Goal: Information Seeking & Learning: Compare options

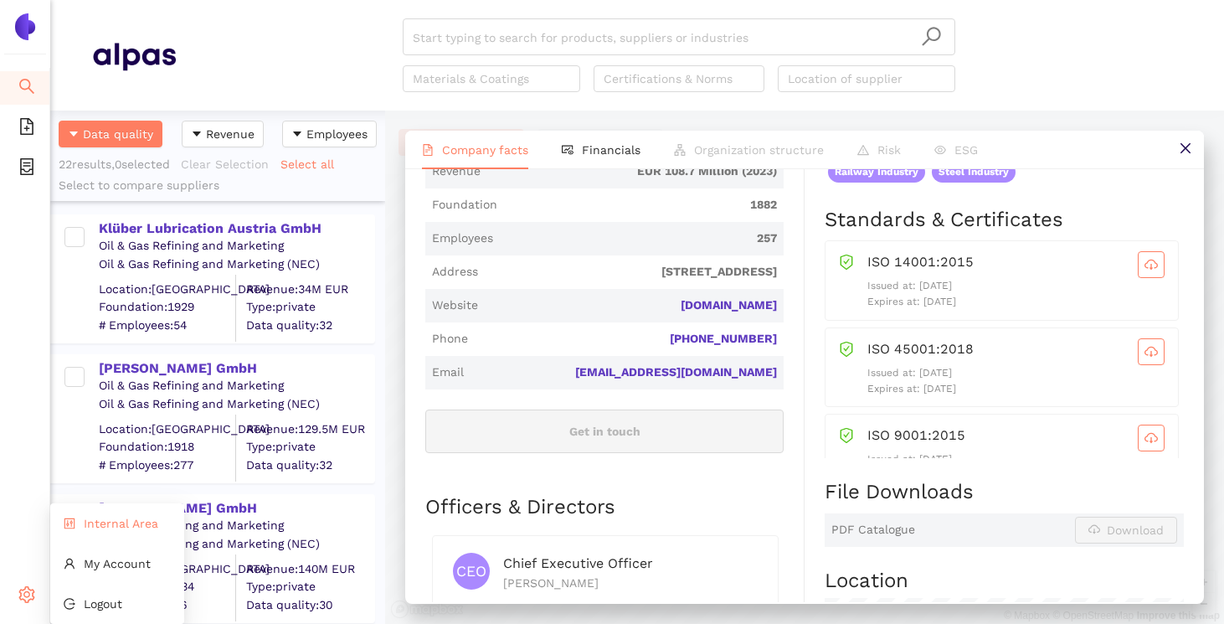
click at [103, 527] on span "Internal Area" at bounding box center [121, 522] width 74 height 13
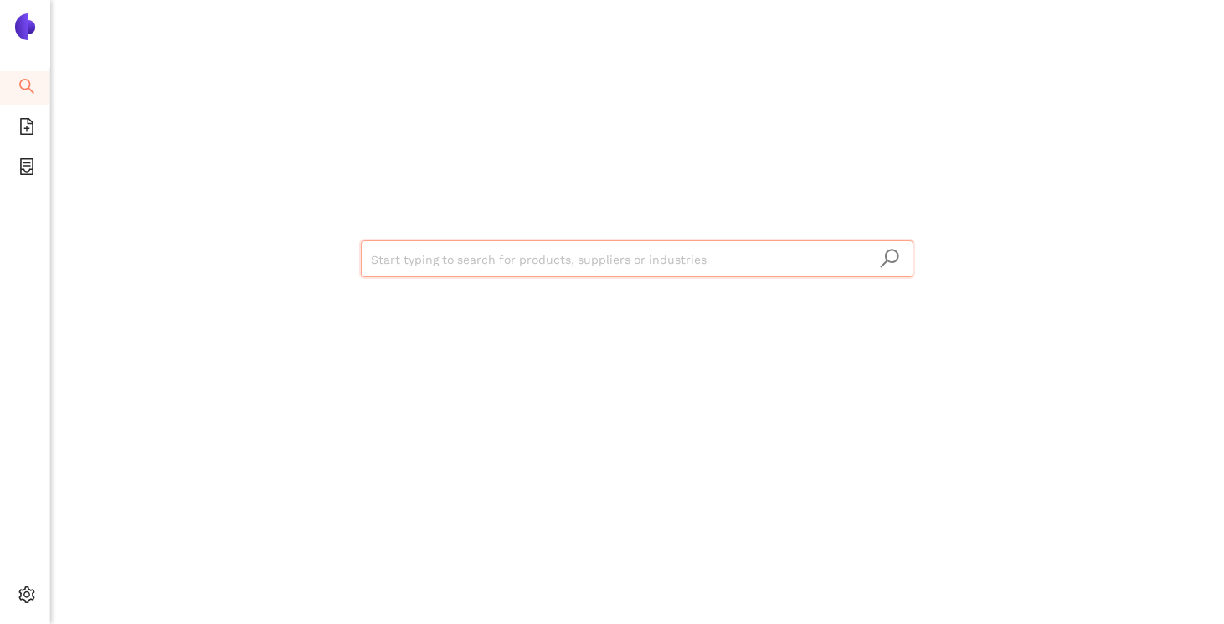
click at [444, 248] on input "search" at bounding box center [637, 259] width 532 height 37
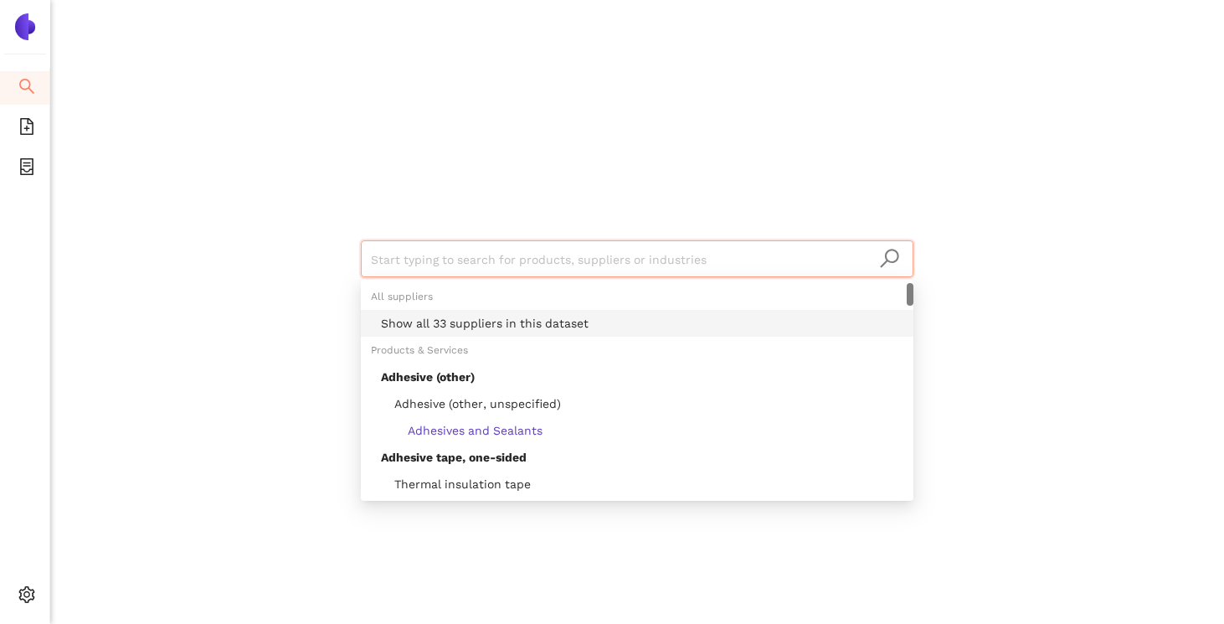
click at [438, 331] on div "Show all 33 suppliers in this dataset" at bounding box center [642, 323] width 522 height 18
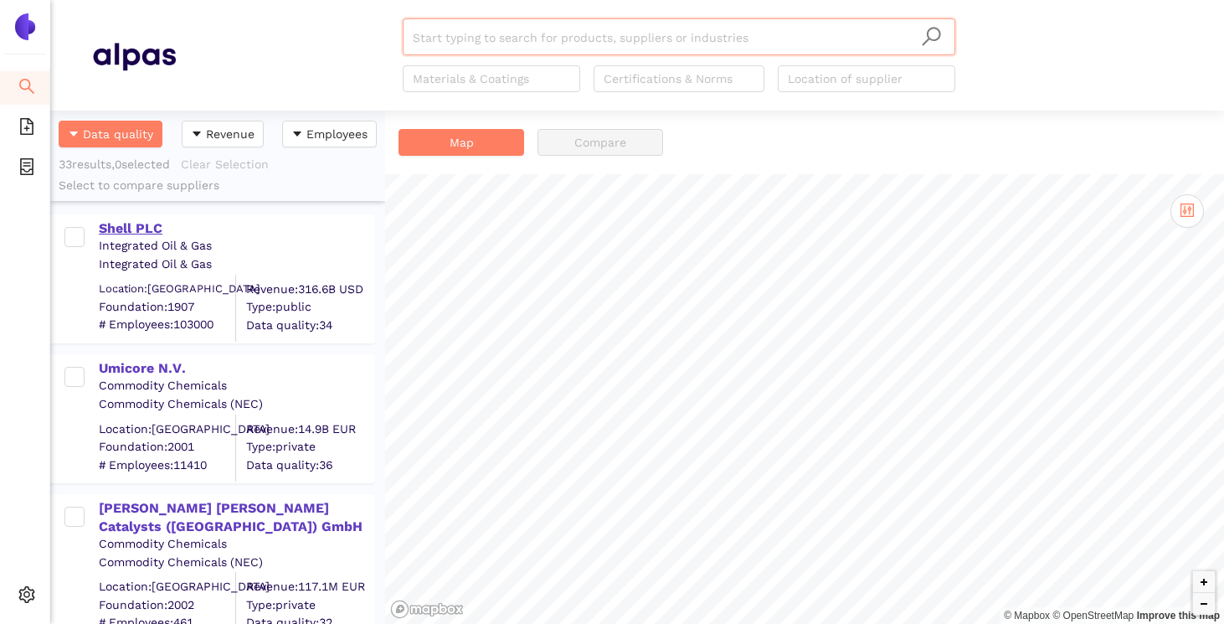
click at [152, 219] on div "Shell PLC" at bounding box center [236, 228] width 275 height 18
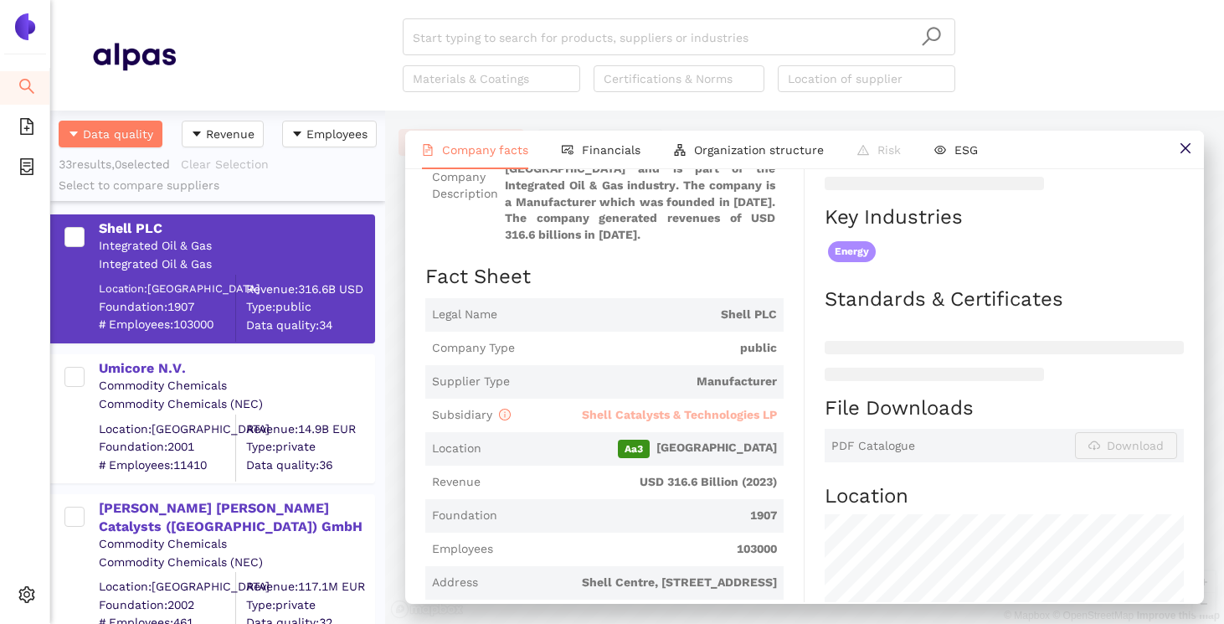
click at [620, 421] on span "Shell Catalysts & Technologies LP" at bounding box center [679, 414] width 195 height 13
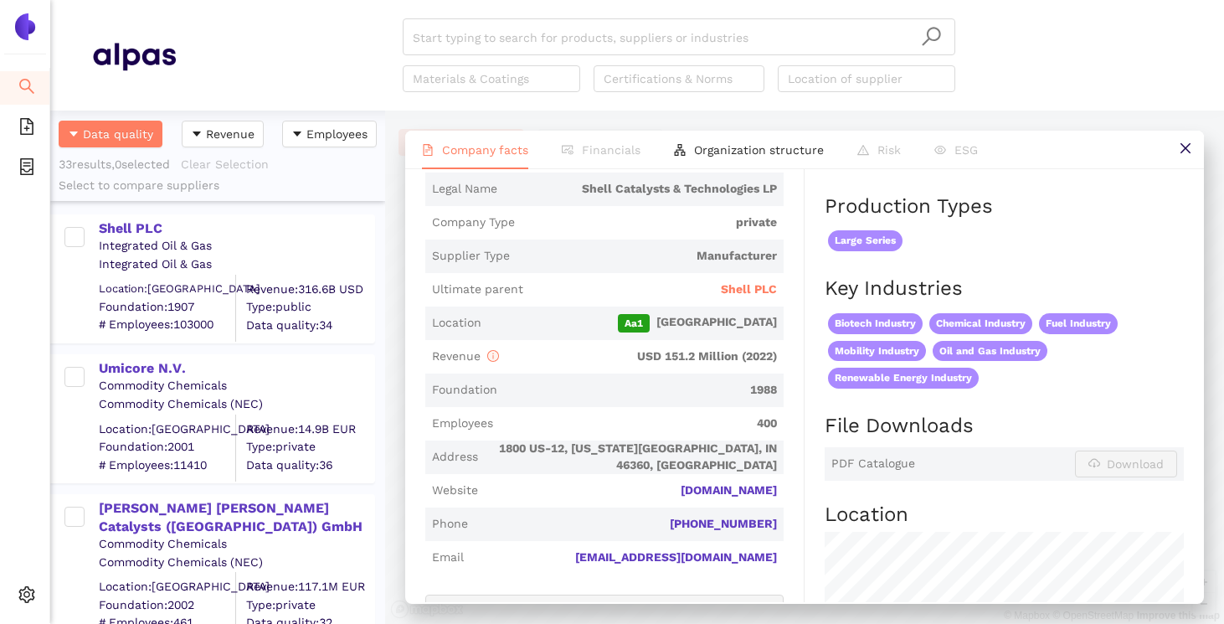
scroll to position [340, 0]
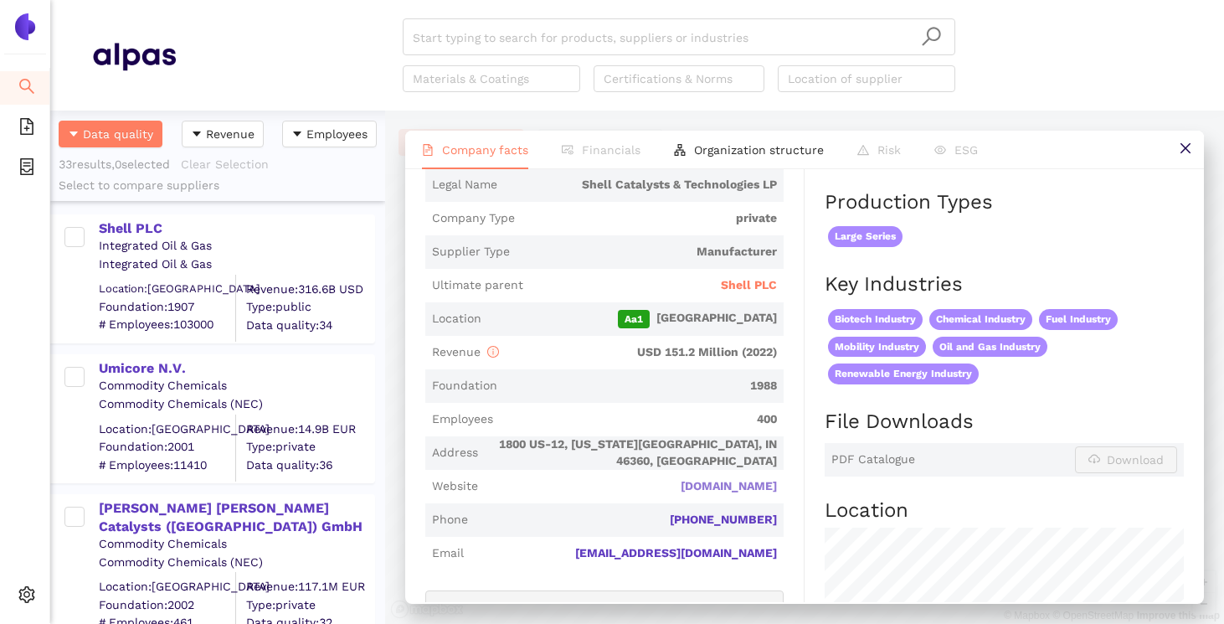
click at [0, 0] on link "[DOMAIN_NAME]" at bounding box center [0, 0] width 0 height 0
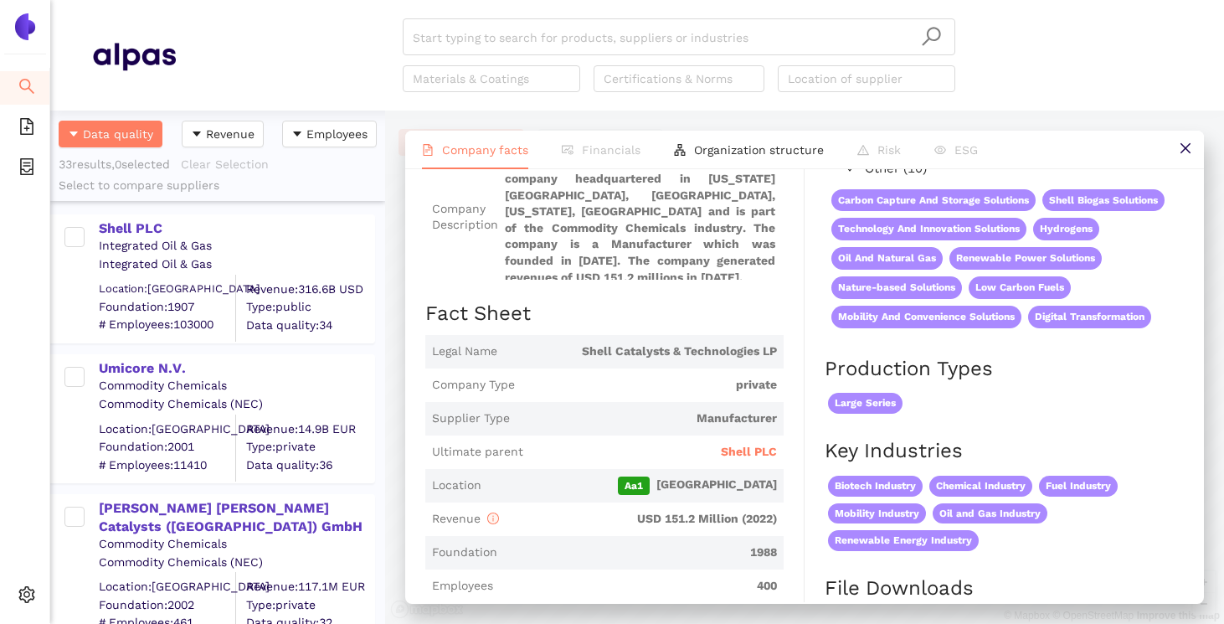
scroll to position [0, 0]
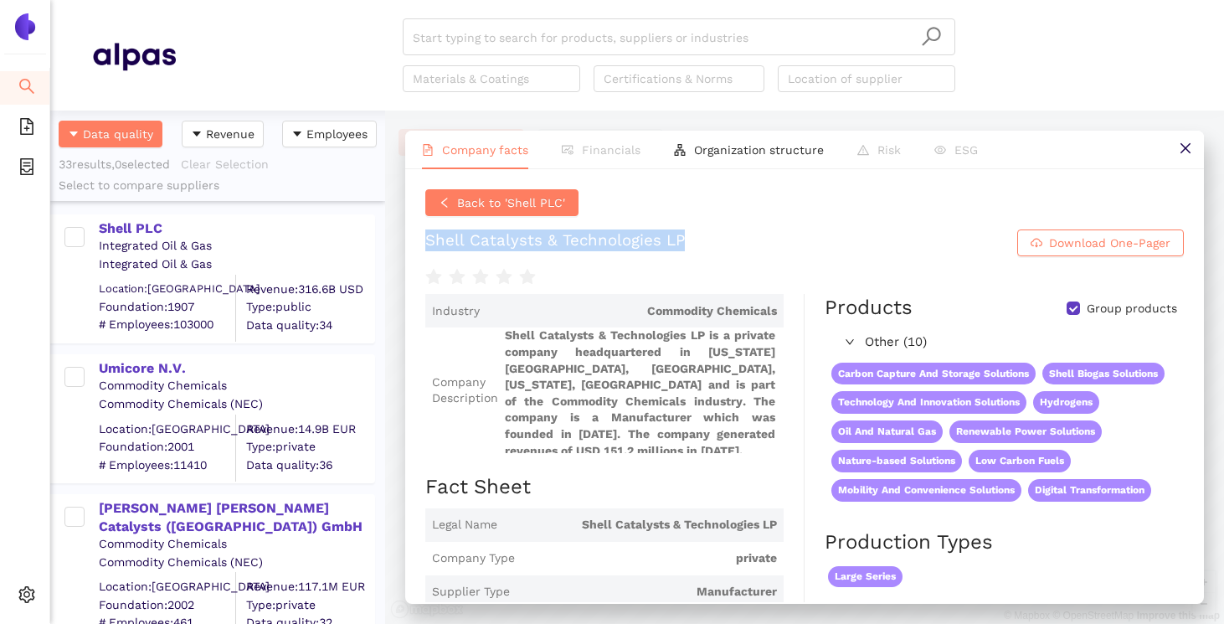
drag, startPoint x: 875, startPoint y: 246, endPoint x: 419, endPoint y: 244, distance: 456.2
click at [419, 244] on div "Back to 'Shell PLC' Shell Catalysts & Technologies LP Download One-Pager Indust…" at bounding box center [804, 385] width 799 height 433
copy div "Shell Catalysts & Technologies LP"
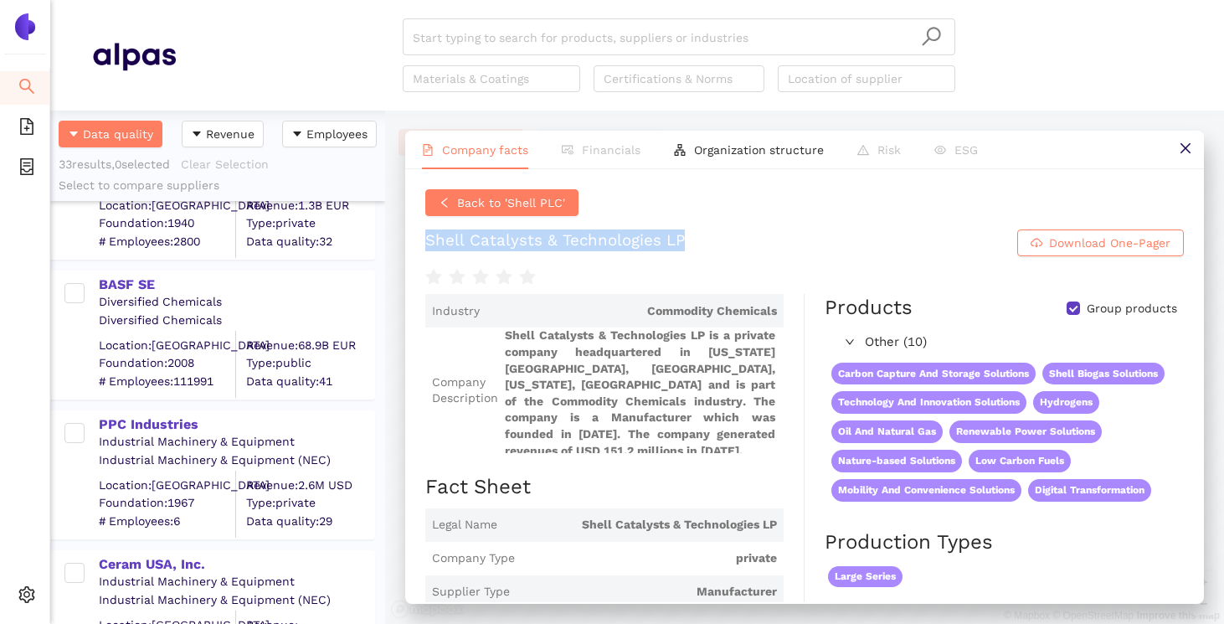
scroll to position [1395, 0]
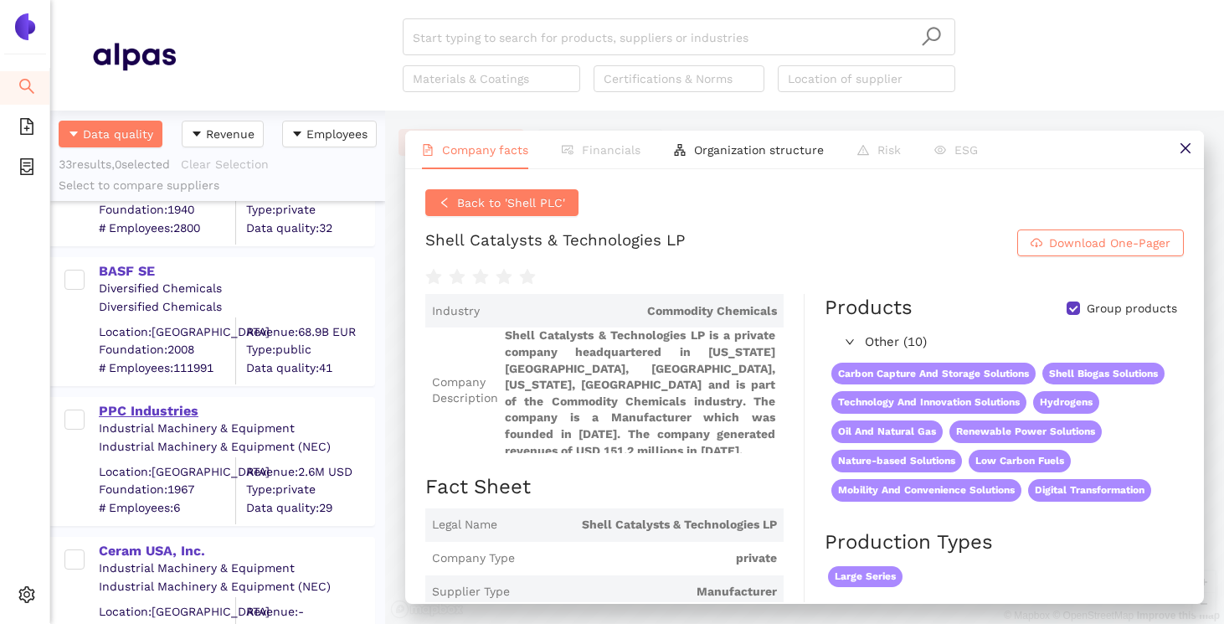
click at [186, 412] on div "PPC Industries" at bounding box center [236, 411] width 275 height 18
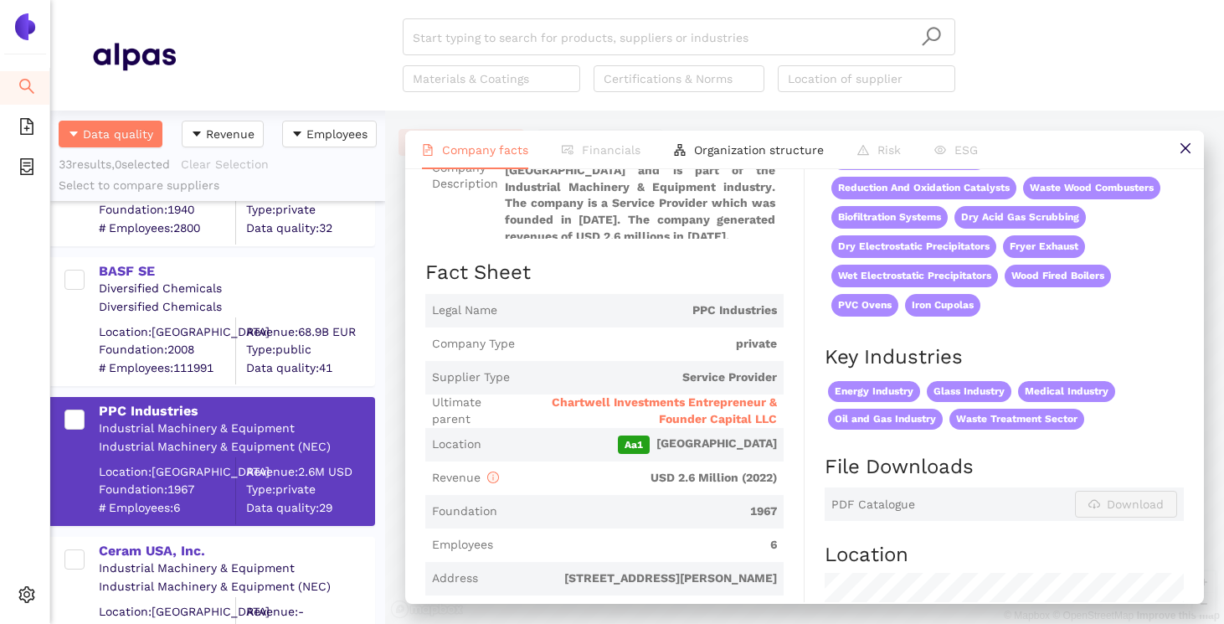
scroll to position [180, 0]
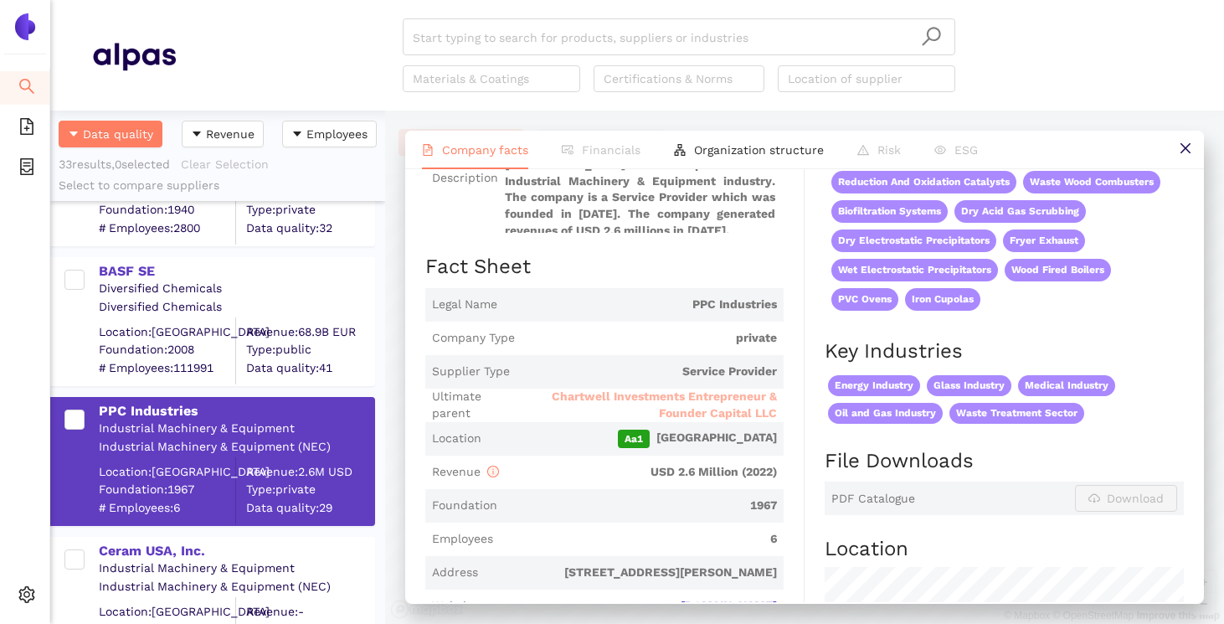
click at [645, 407] on span "Chartwell Investments Entrepreneur & Founder Capital LLC" at bounding box center [643, 404] width 268 height 33
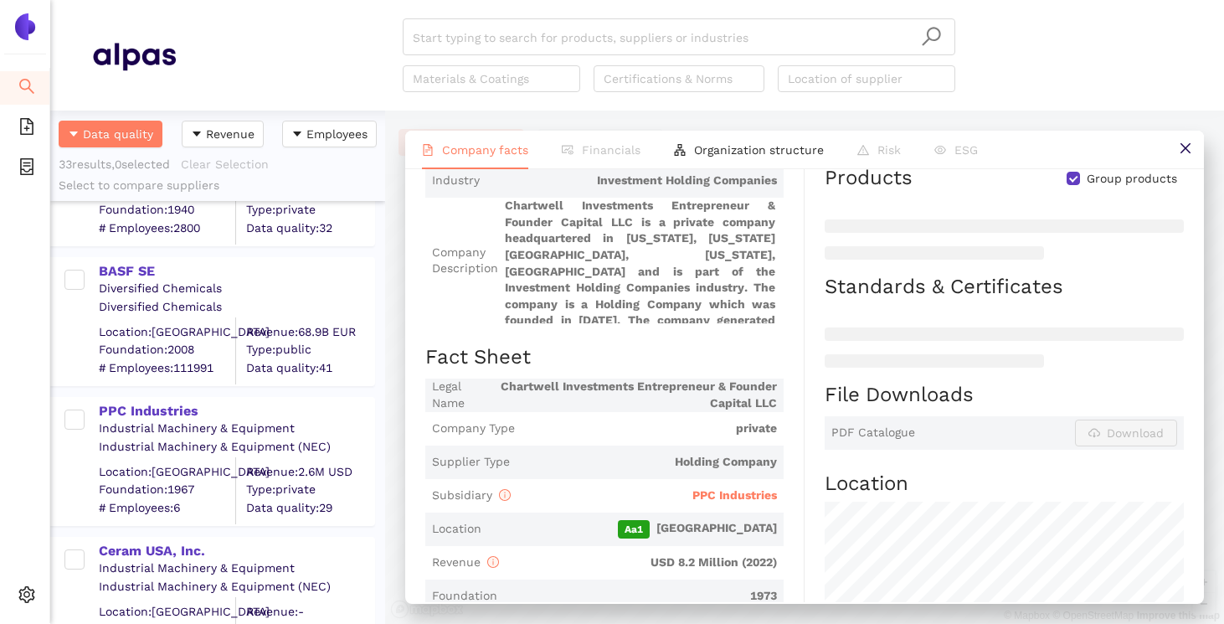
scroll to position [0, 0]
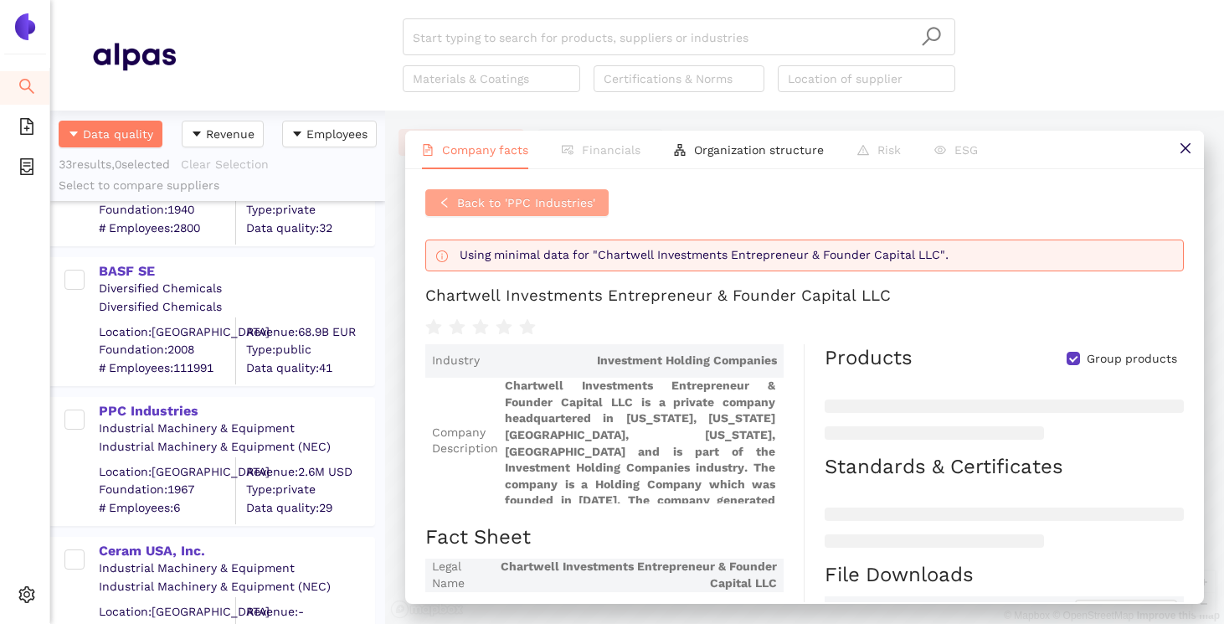
click at [439, 197] on icon "left" at bounding box center [445, 203] width 12 height 12
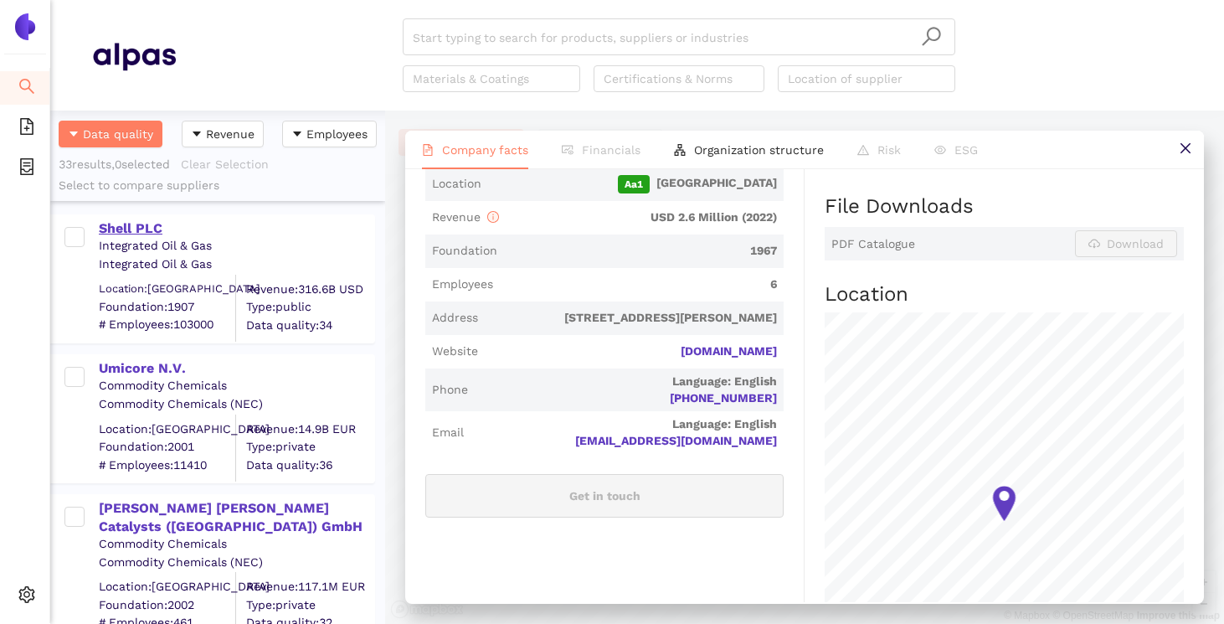
click at [140, 229] on div "Shell PLC" at bounding box center [236, 228] width 275 height 18
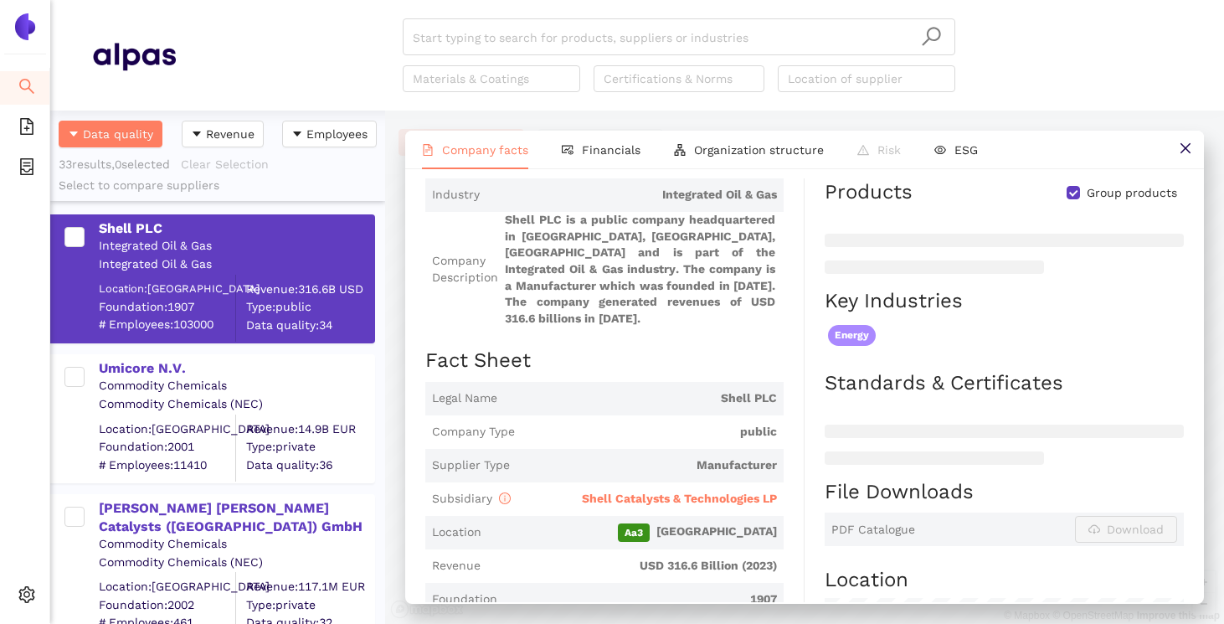
scroll to position [130, 0]
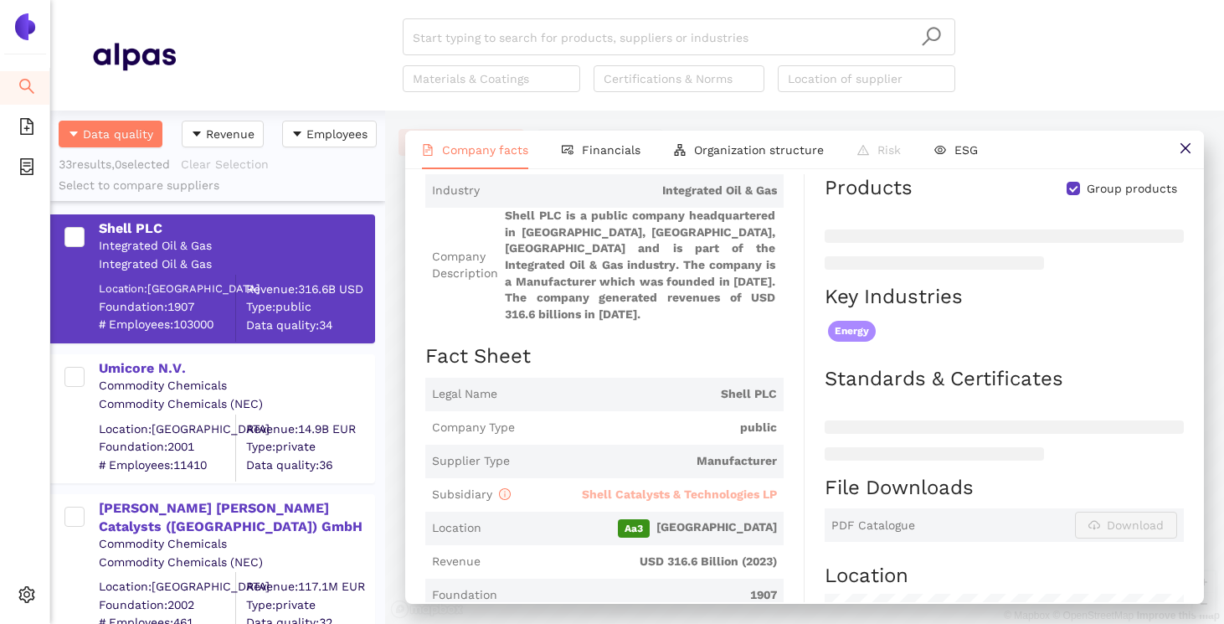
click at [689, 501] on span "Shell Catalysts & Technologies LP" at bounding box center [679, 493] width 195 height 13
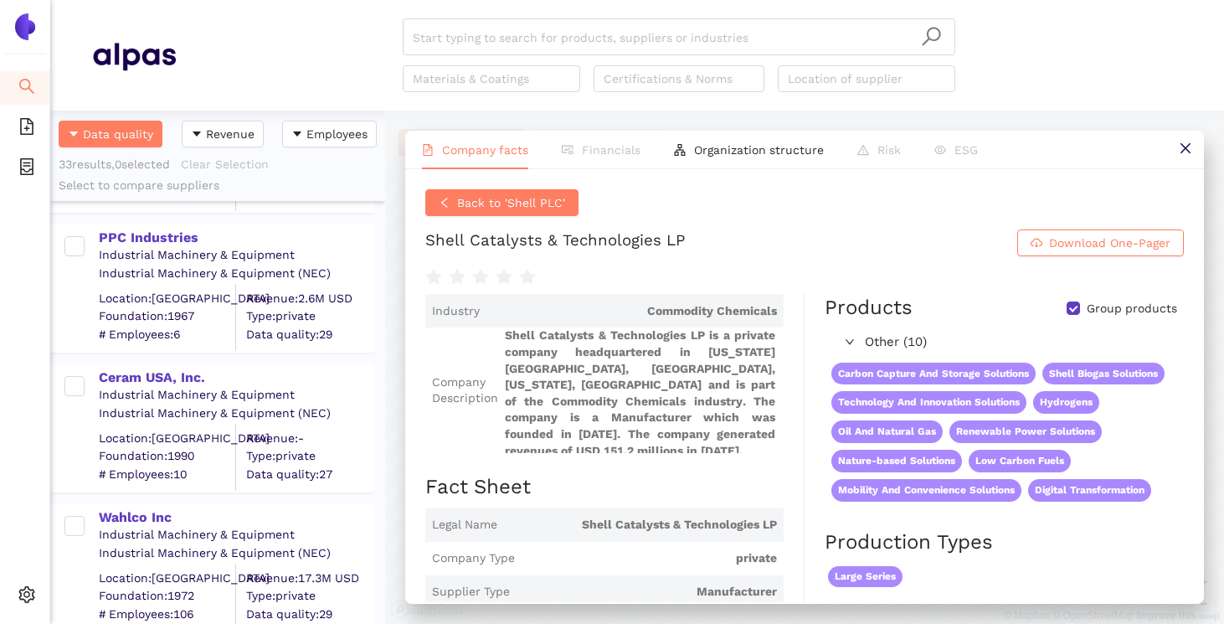
scroll to position [1573, 0]
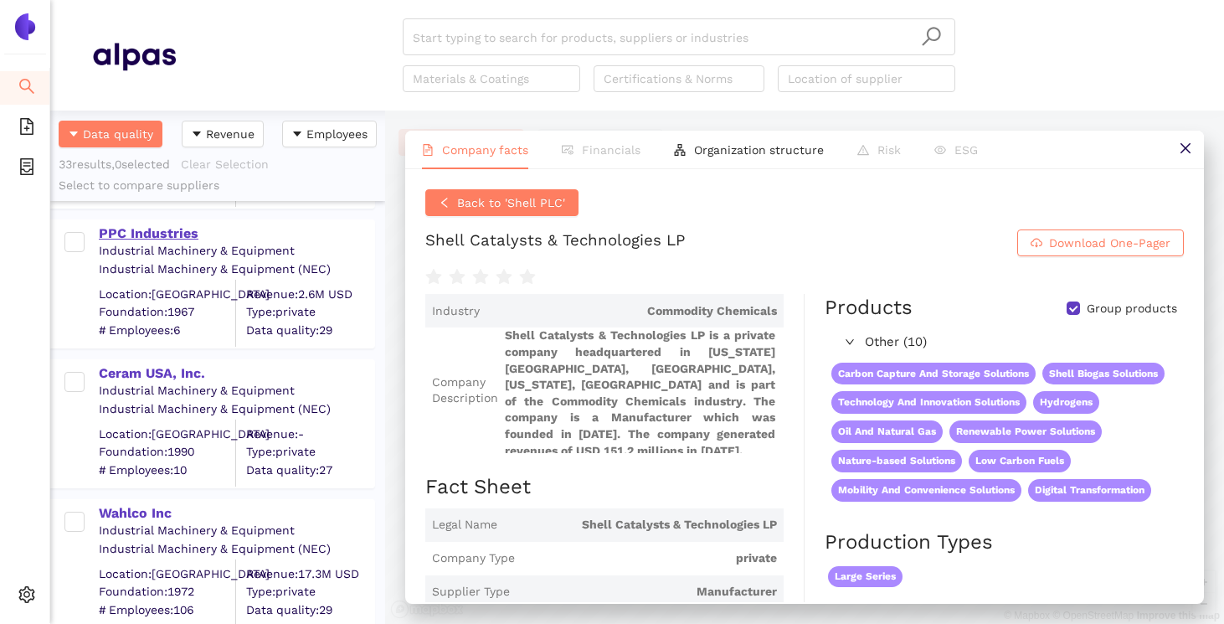
click at [164, 234] on div "PPC Industries" at bounding box center [236, 233] width 275 height 18
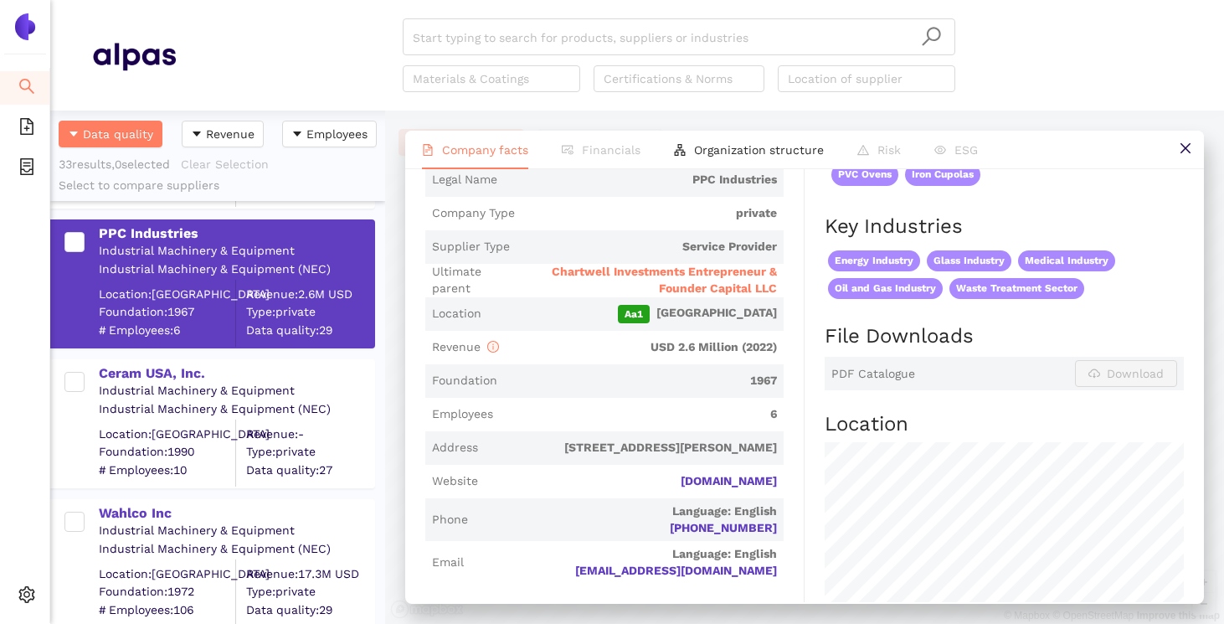
scroll to position [303, 0]
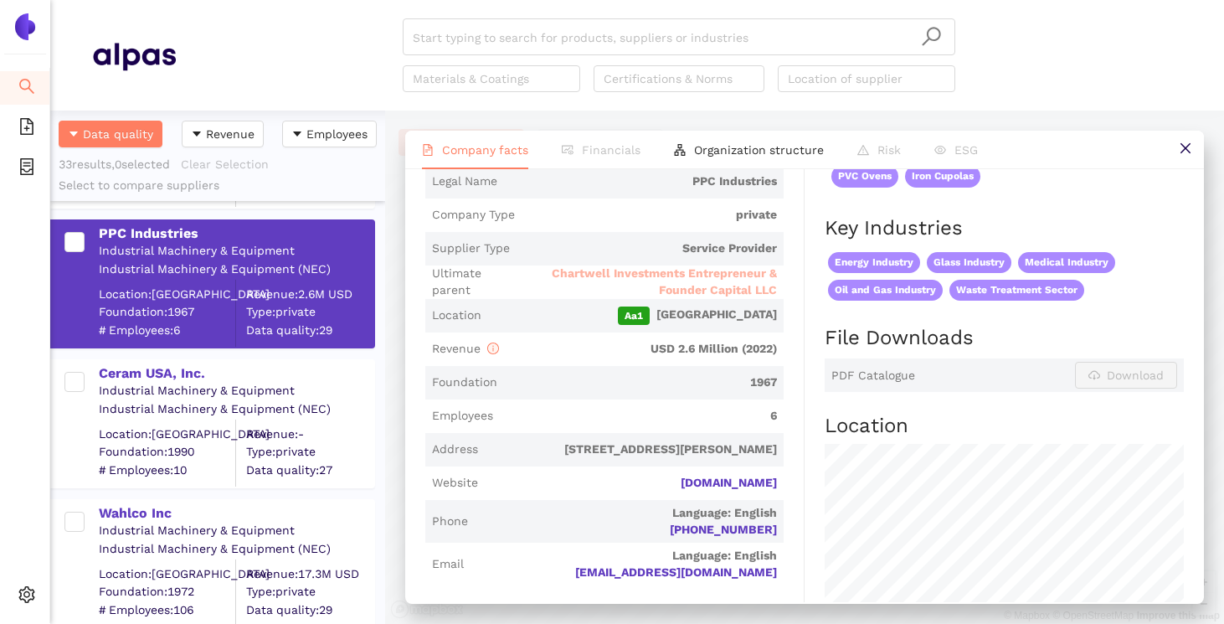
click at [707, 285] on span "Chartwell Investments Entrepreneur & Founder Capital LLC" at bounding box center [643, 281] width 268 height 33
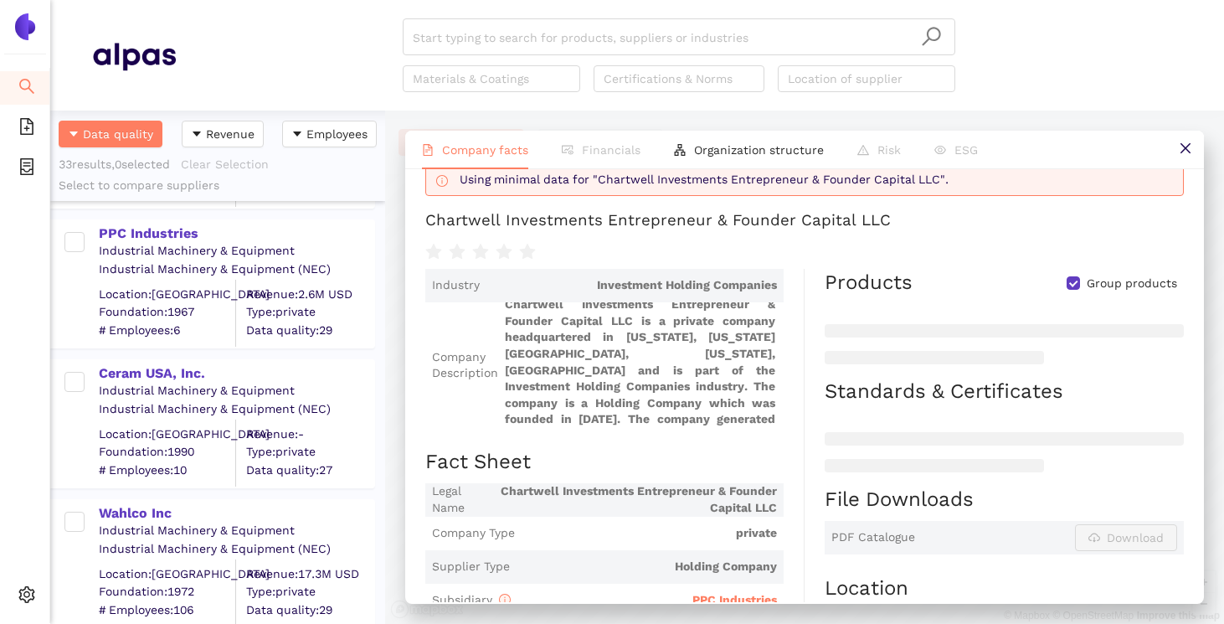
scroll to position [0, 0]
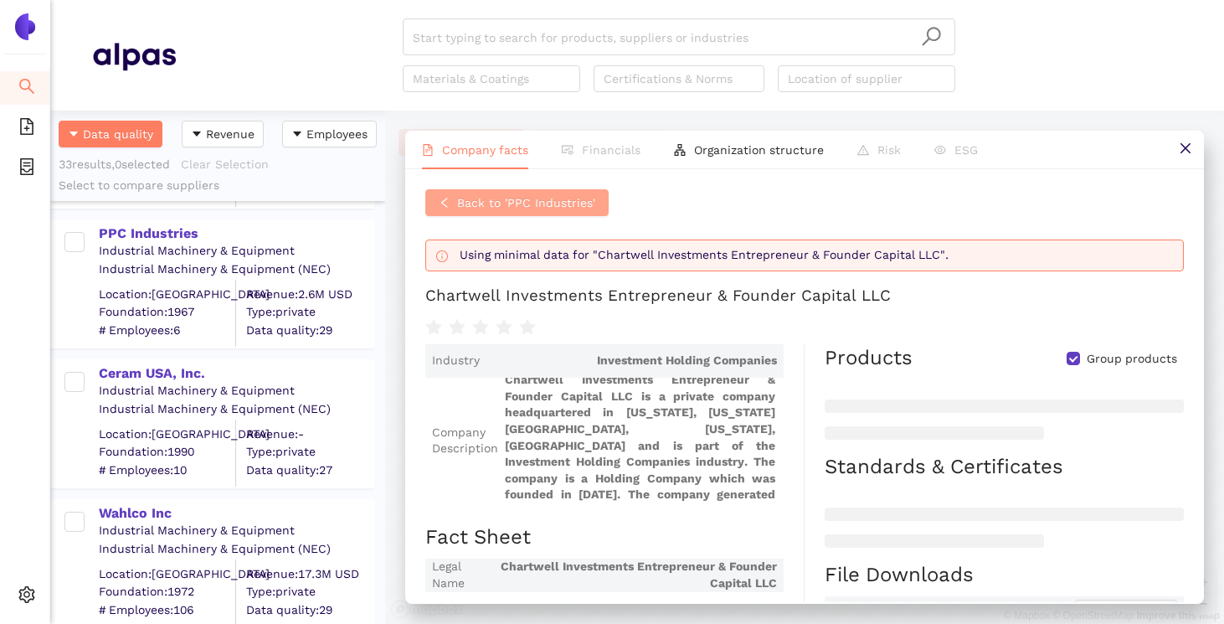
click at [532, 204] on span "Back to 'PPC Industries'" at bounding box center [526, 202] width 138 height 18
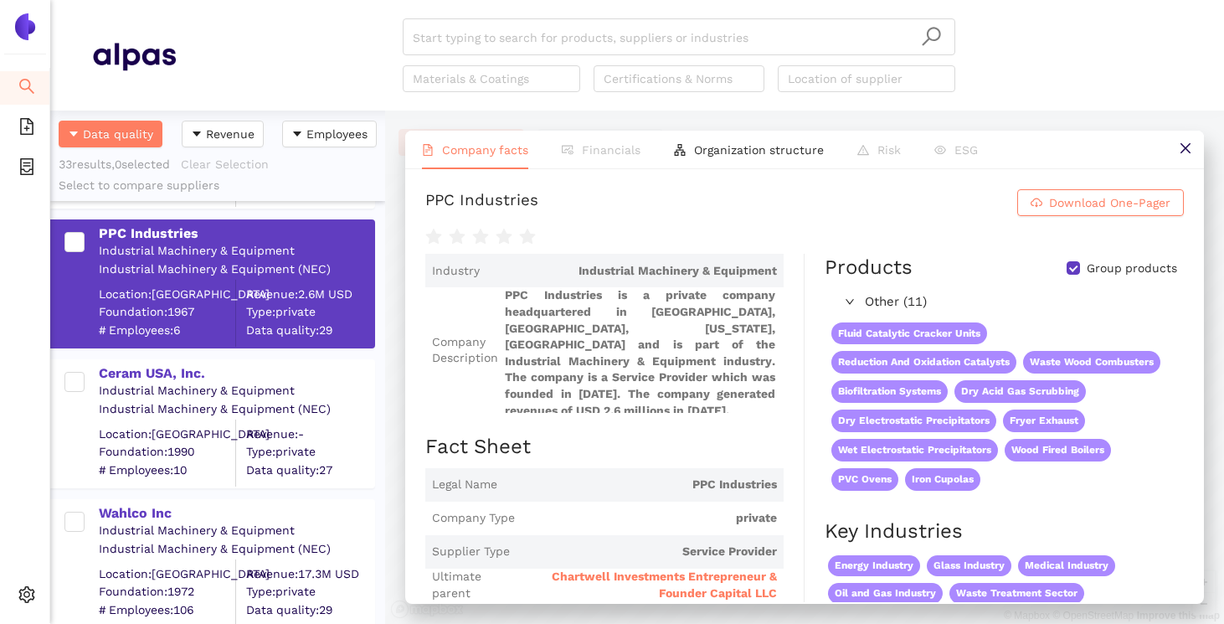
click at [189, 385] on div "Industrial Machinery & Equipment" at bounding box center [236, 391] width 275 height 17
click at [189, 379] on div "Ceram USA, Inc." at bounding box center [236, 373] width 275 height 18
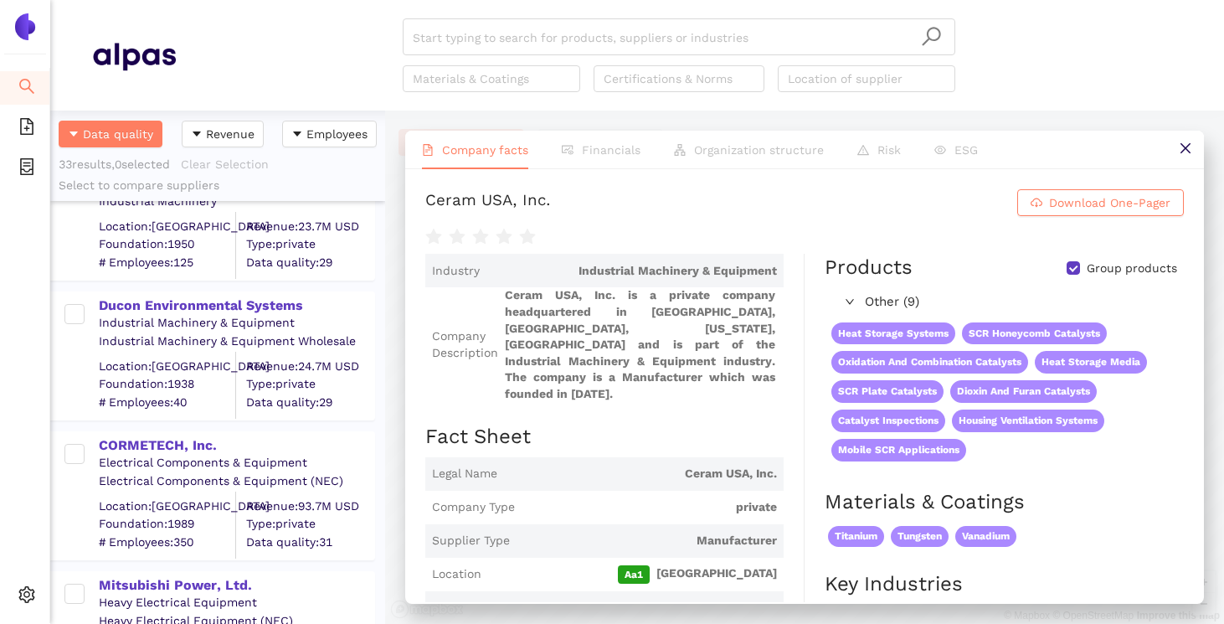
scroll to position [2617, 0]
click at [218, 311] on div "Ducon Environmental Systems" at bounding box center [236, 307] width 275 height 18
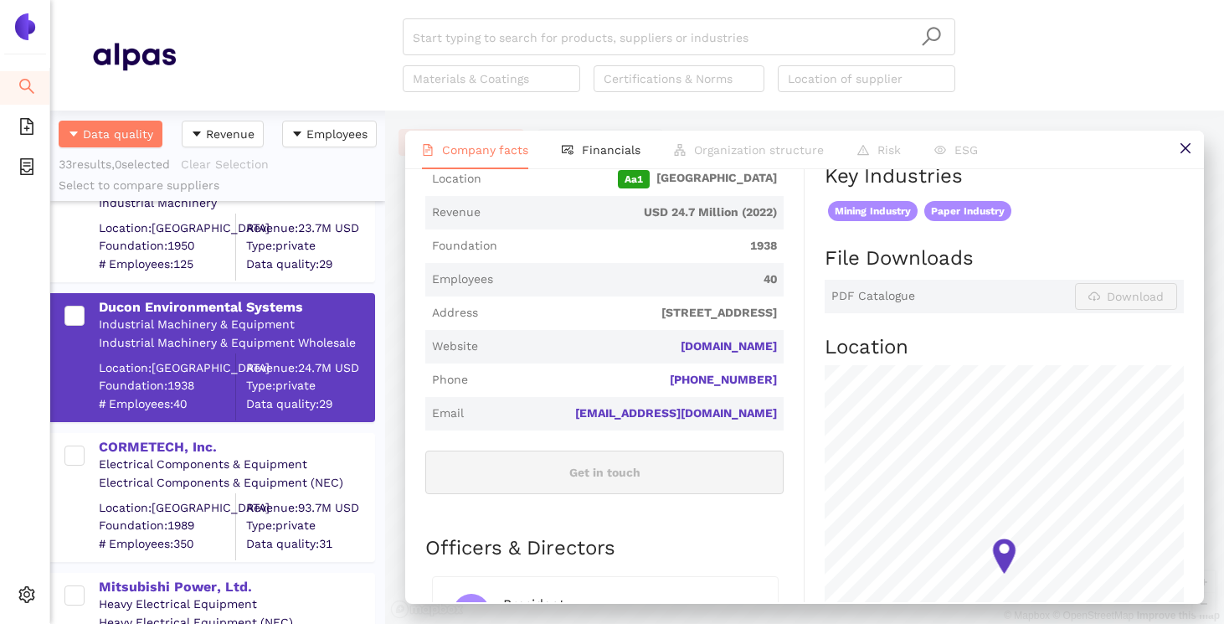
scroll to position [406, 0]
drag, startPoint x: 632, startPoint y: 338, endPoint x: 783, endPoint y: 335, distance: 151.5
click at [783, 336] on div "Industry Industrial Machinery & Equipment Company Description Ducon Environment…" at bounding box center [614, 520] width 379 height 1345
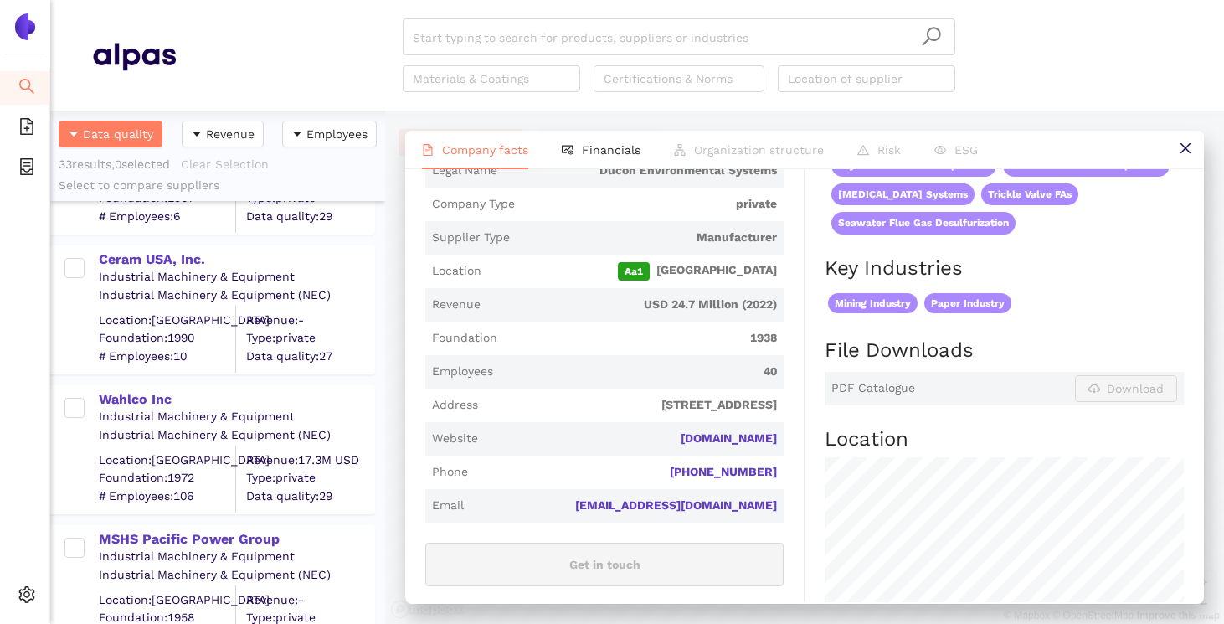
scroll to position [1662, 0]
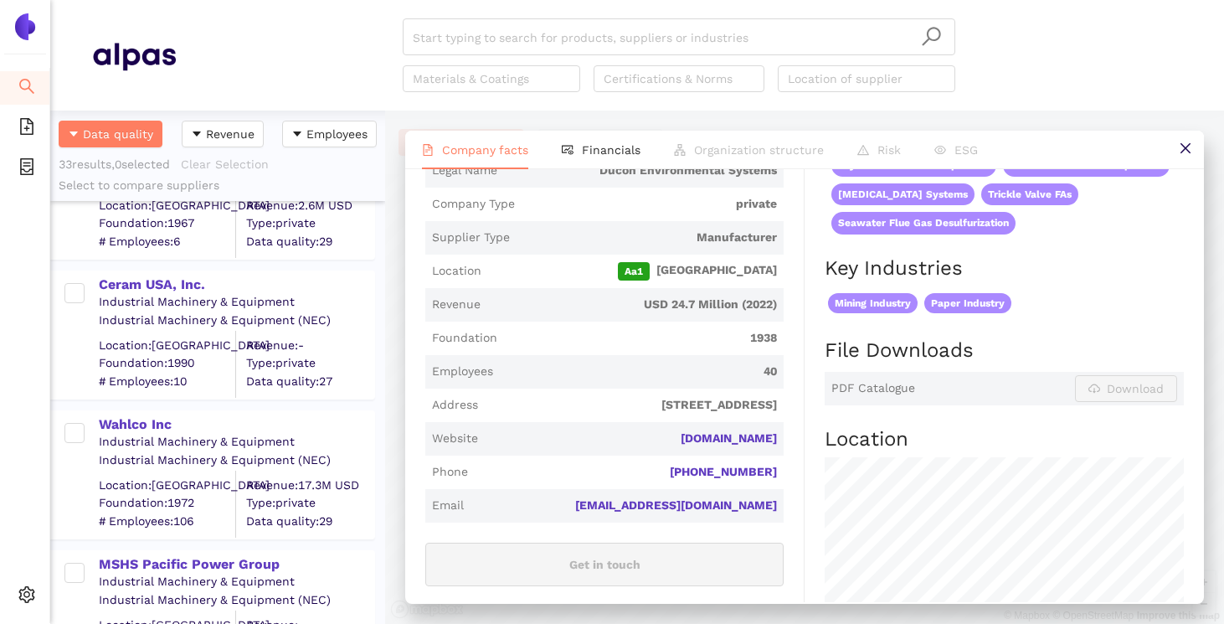
click at [157, 434] on div "Industrial Machinery & Equipment" at bounding box center [236, 442] width 275 height 17
click at [152, 424] on div "Wahlco Inc" at bounding box center [236, 424] width 275 height 18
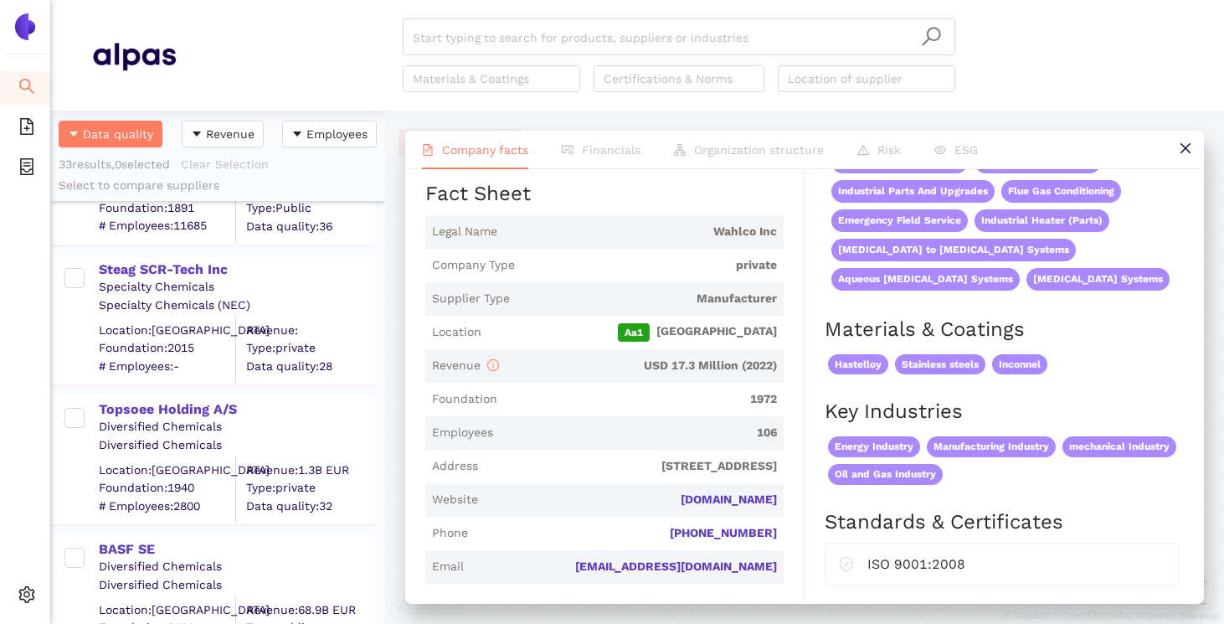
scroll to position [1067, 0]
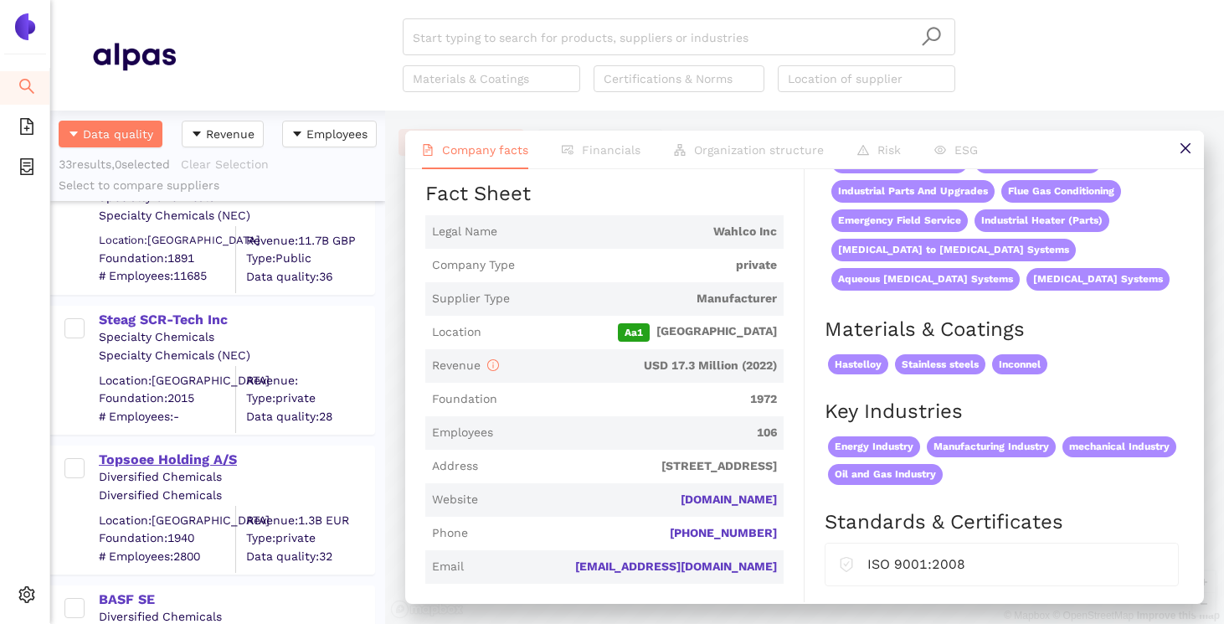
click at [196, 460] on div "Topsoee Holding A/S" at bounding box center [236, 459] width 275 height 18
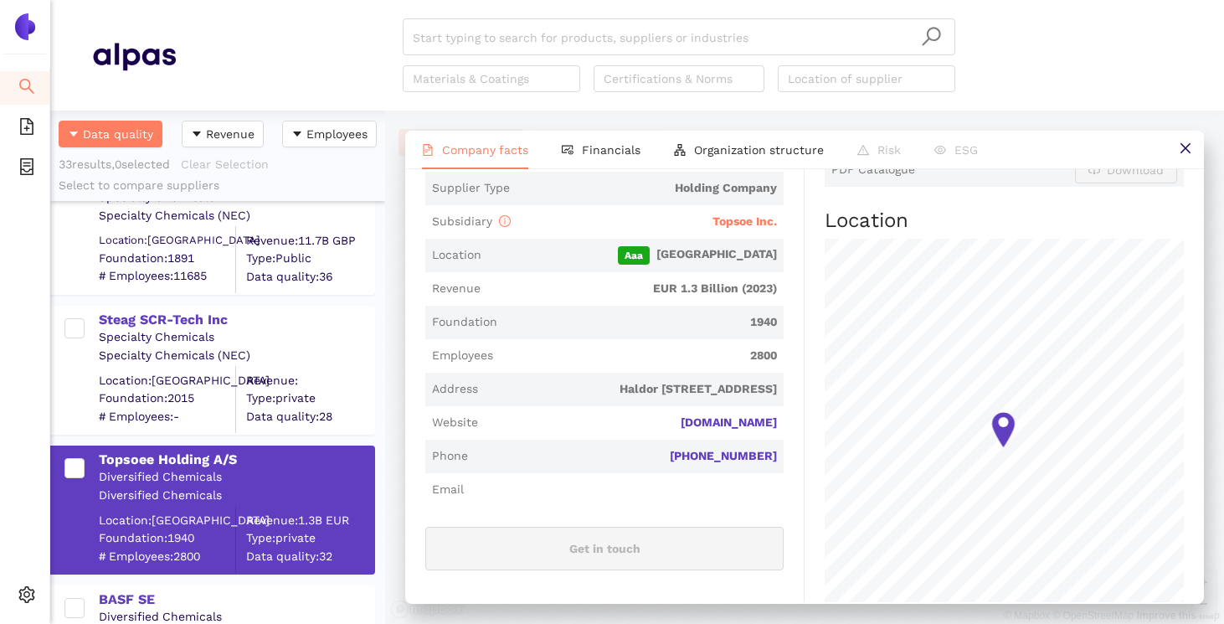
scroll to position [0, 0]
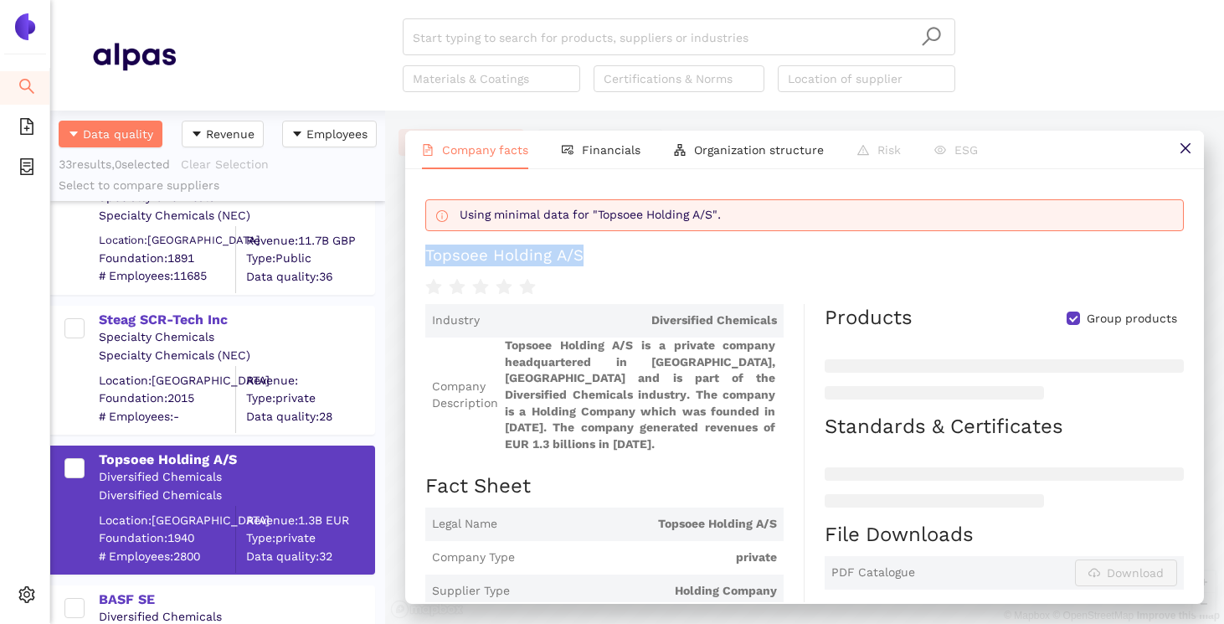
drag, startPoint x: 726, startPoint y: 258, endPoint x: 409, endPoint y: 267, distance: 316.5
click at [408, 267] on div "Using minimal data for "Topsoee Holding A/S". Topsoee Holding A/S Industry Dive…" at bounding box center [804, 385] width 799 height 433
copy div "Topsoee Holding A/S"
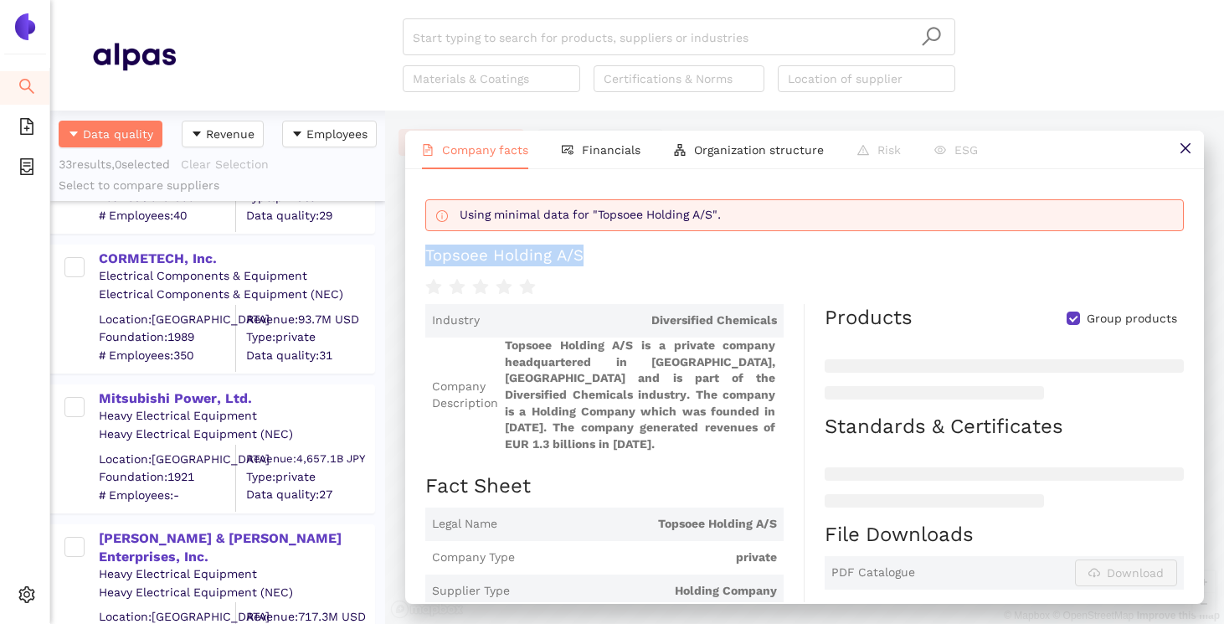
scroll to position [2862, 0]
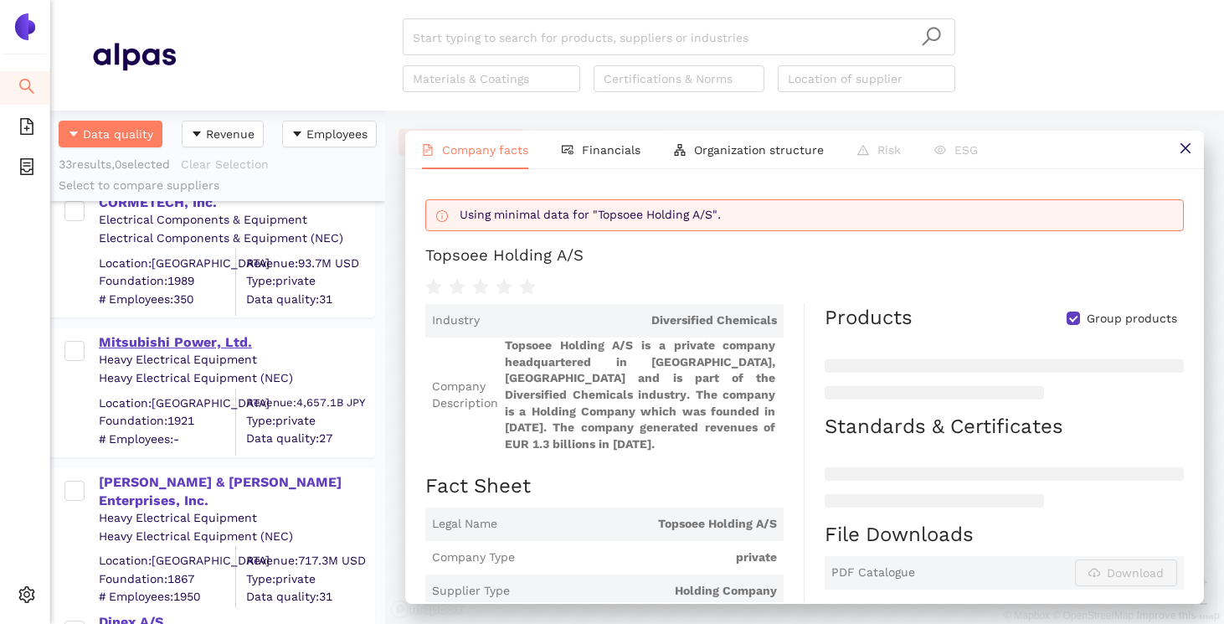
click at [163, 336] on div "Mitsubishi Power, Ltd." at bounding box center [236, 342] width 275 height 18
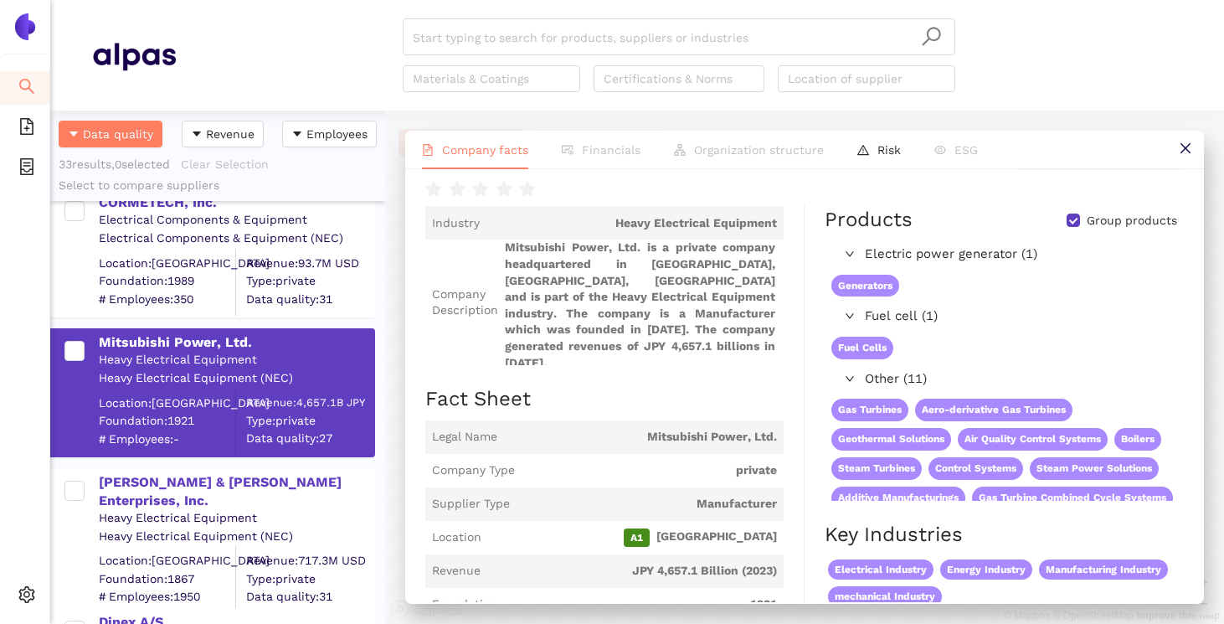
scroll to position [0, 0]
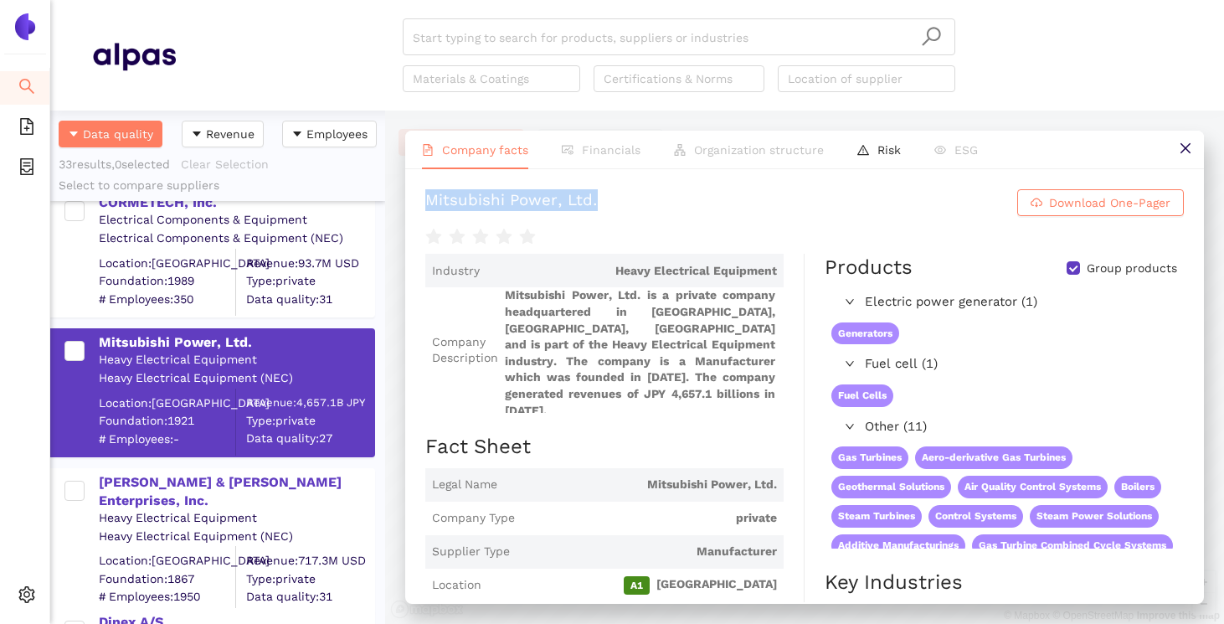
drag, startPoint x: 724, startPoint y: 215, endPoint x: 403, endPoint y: 214, distance: 321.4
click at [403, 214] on div "Company facts Financials Organization structure Risk ESG Mitsubishi Power, Ltd.…" at bounding box center [804, 366] width 839 height 513
copy div "Mitsubishi Power, Ltd."
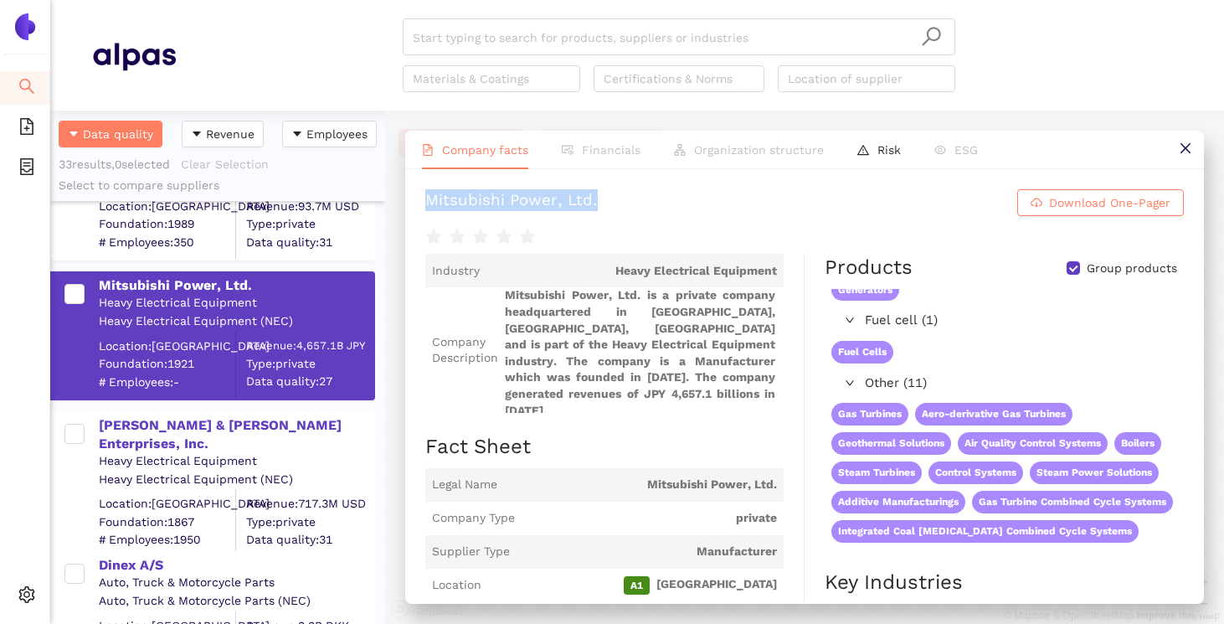
scroll to position [2921, 0]
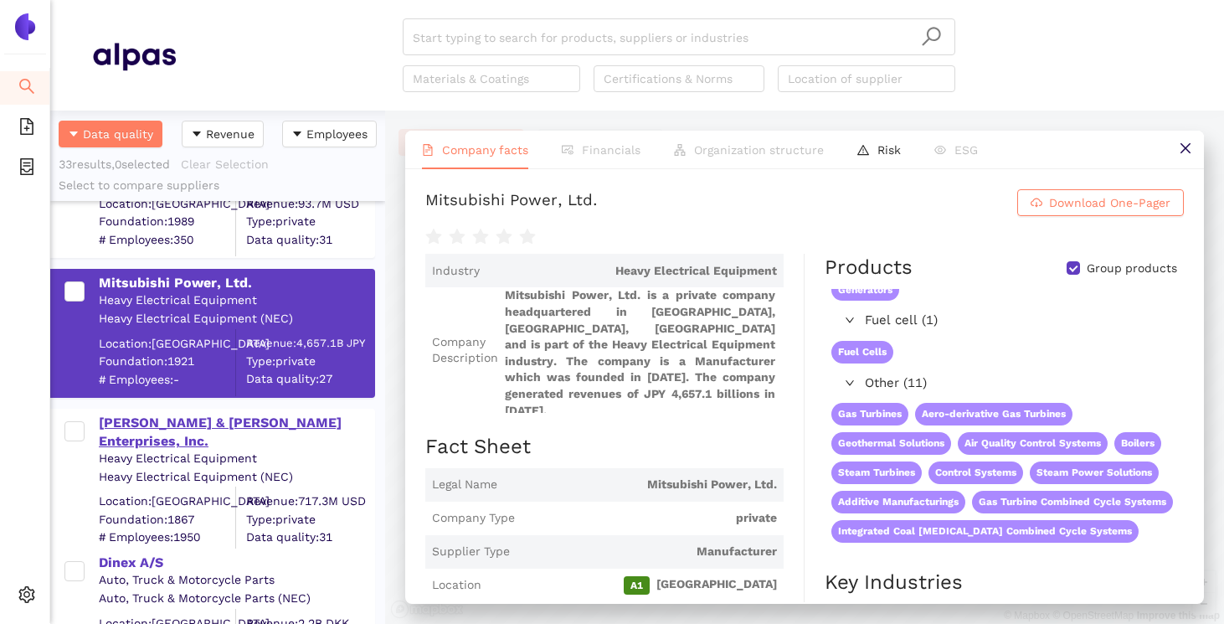
click at [232, 427] on div "[PERSON_NAME] & [PERSON_NAME] Enterprises, Inc." at bounding box center [236, 433] width 275 height 38
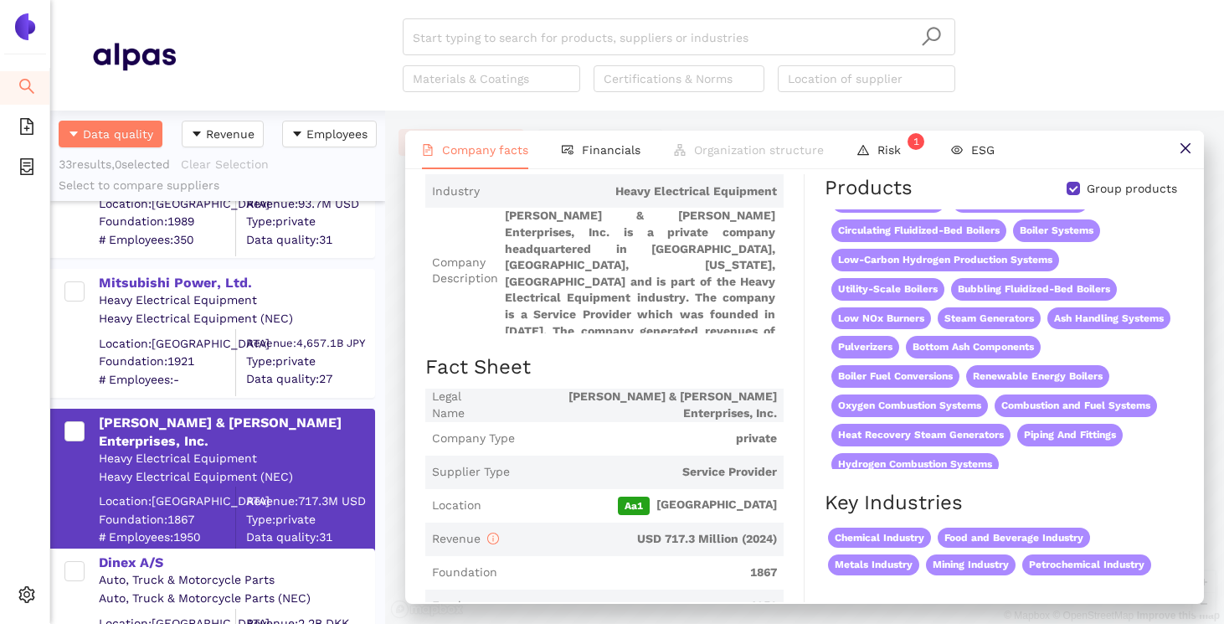
scroll to position [0, 0]
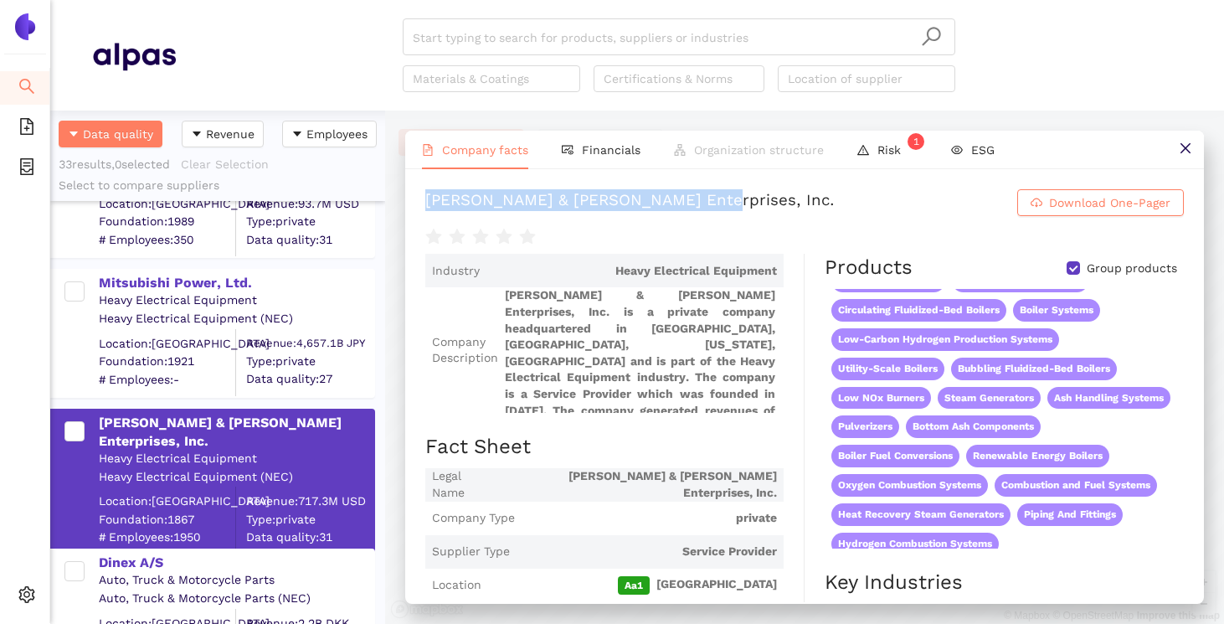
drag, startPoint x: 888, startPoint y: 221, endPoint x: 415, endPoint y: 224, distance: 473.0
click at [415, 224] on div "[PERSON_NAME] & [PERSON_NAME] Enterprises, Inc. Download One-Pager Industry Hea…" at bounding box center [804, 385] width 799 height 433
copy div "[PERSON_NAME] & [PERSON_NAME] Enterprises, Inc."
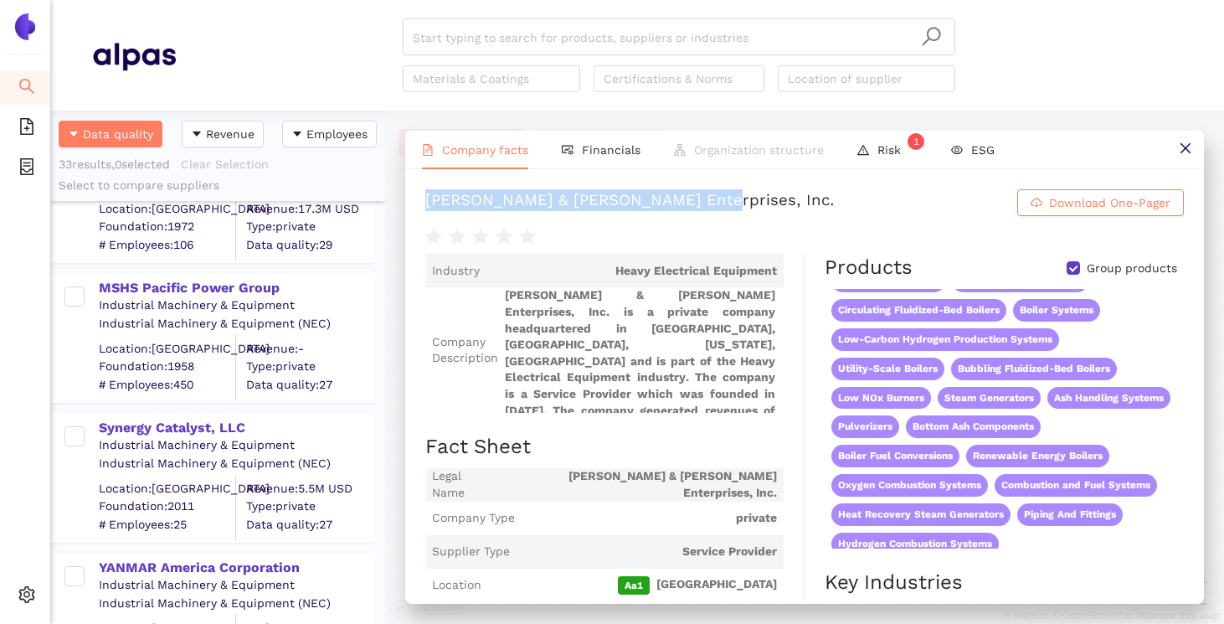
scroll to position [1929, 0]
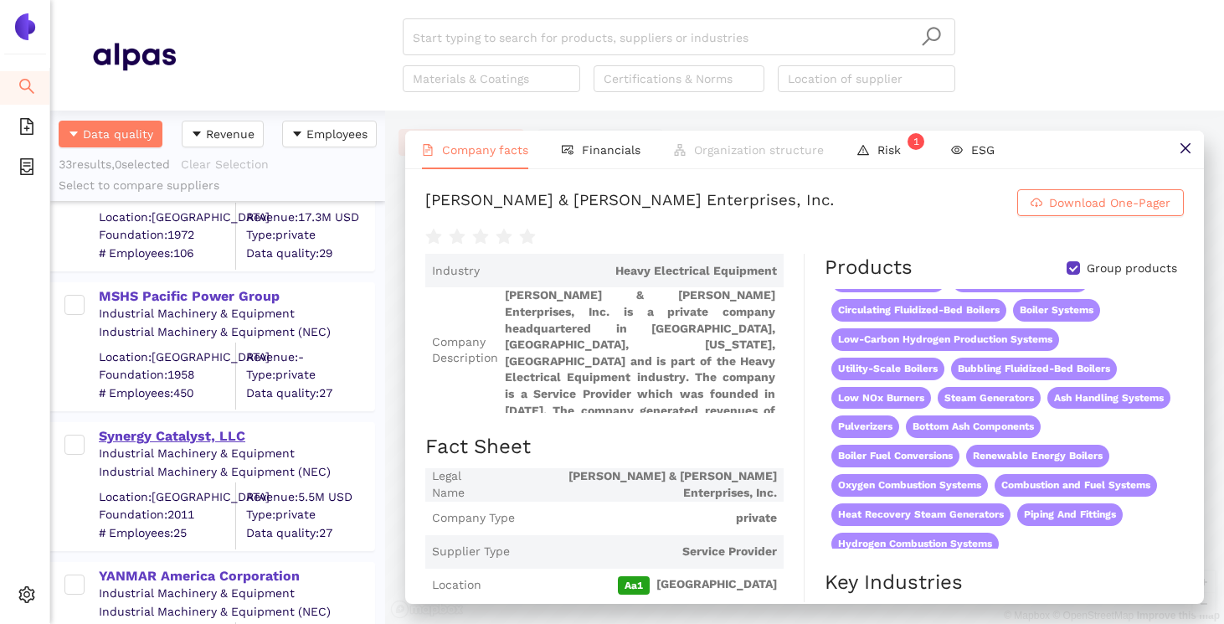
click at [208, 435] on div "Synergy Catalyst, LLC" at bounding box center [236, 436] width 275 height 18
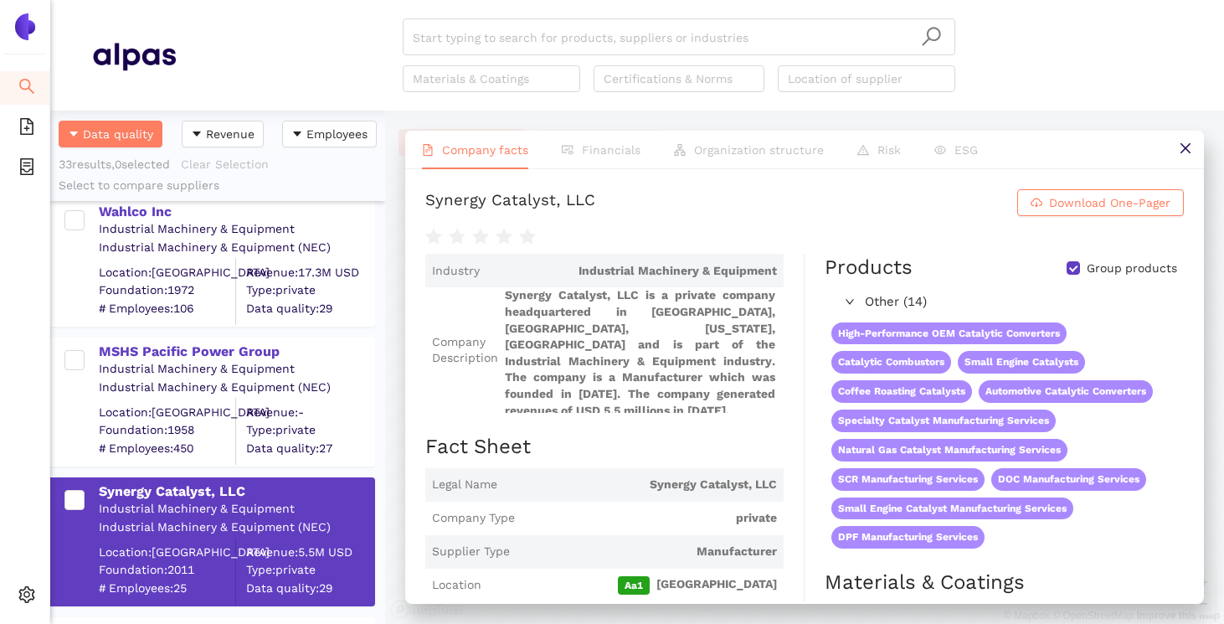
scroll to position [1791, 0]
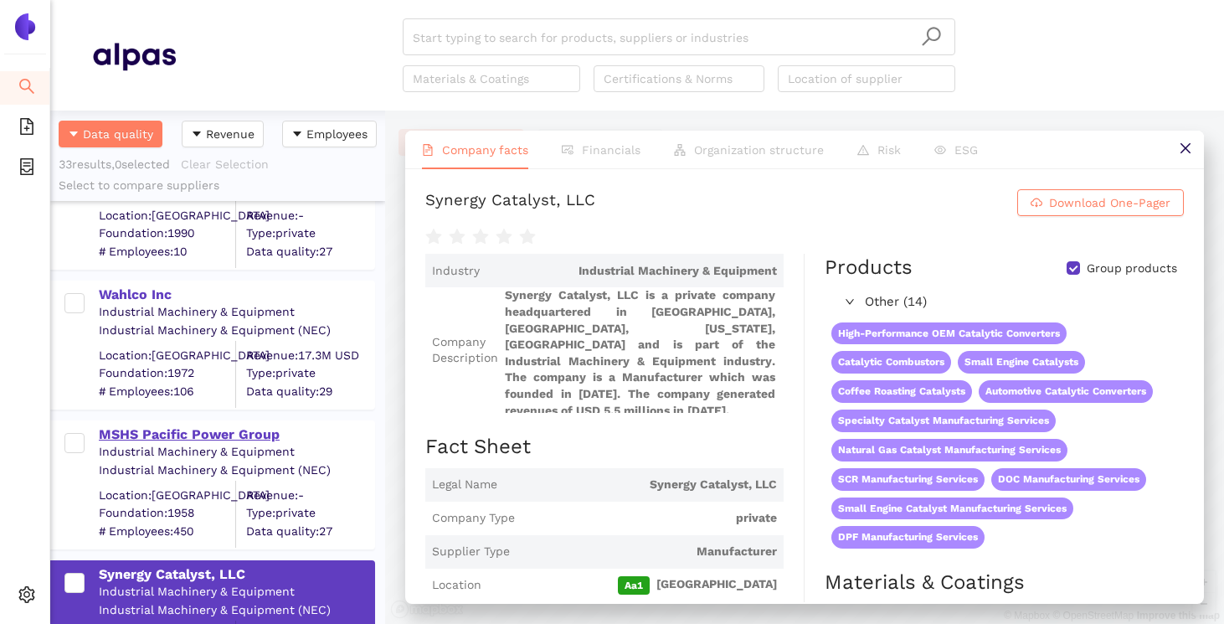
click at [171, 440] on div "MSHS Pacific Power Group" at bounding box center [236, 434] width 275 height 18
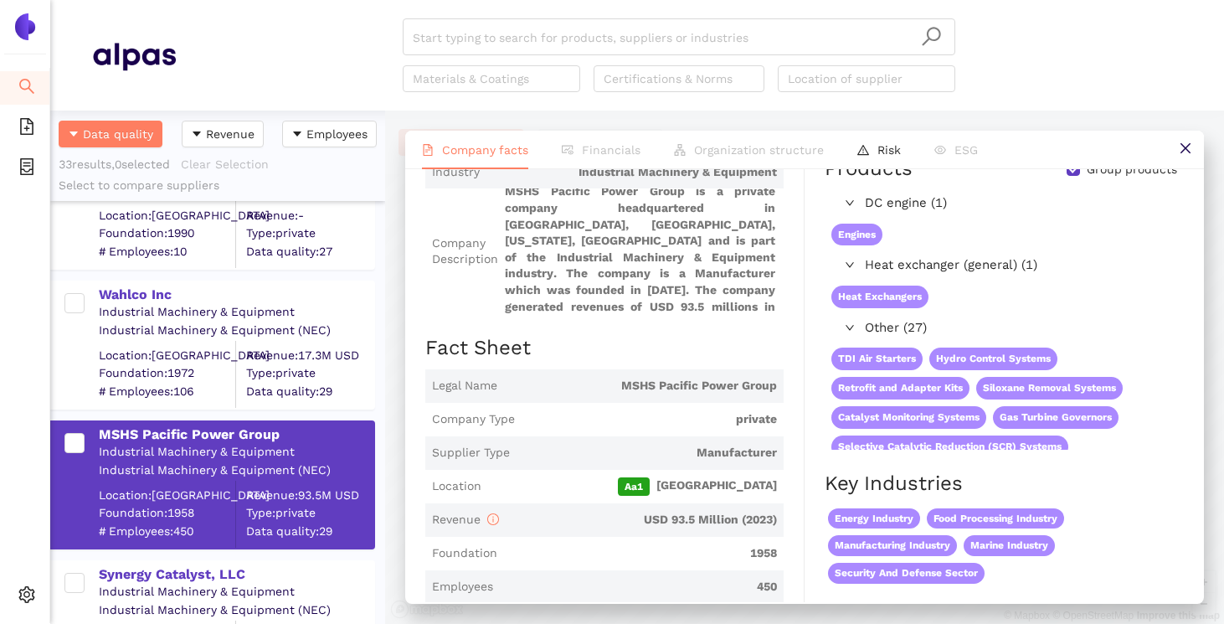
scroll to position [0, 0]
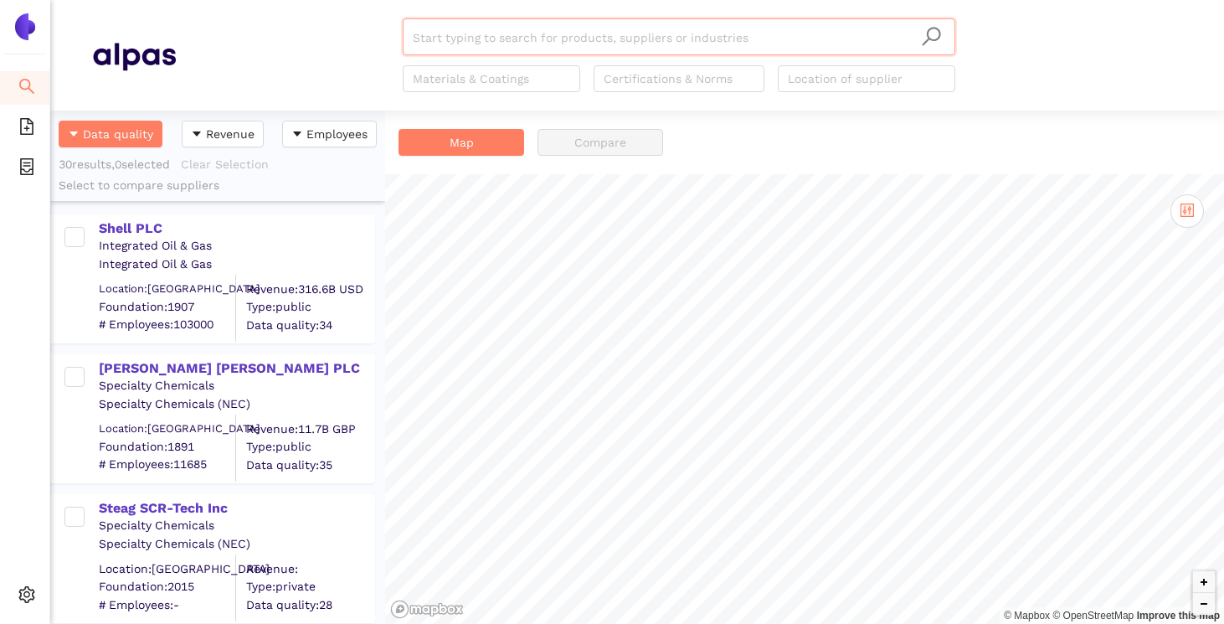
click at [133, 239] on div "Integrated Oil & Gas" at bounding box center [236, 246] width 275 height 17
click at [133, 223] on div "Shell PLC" at bounding box center [236, 228] width 275 height 18
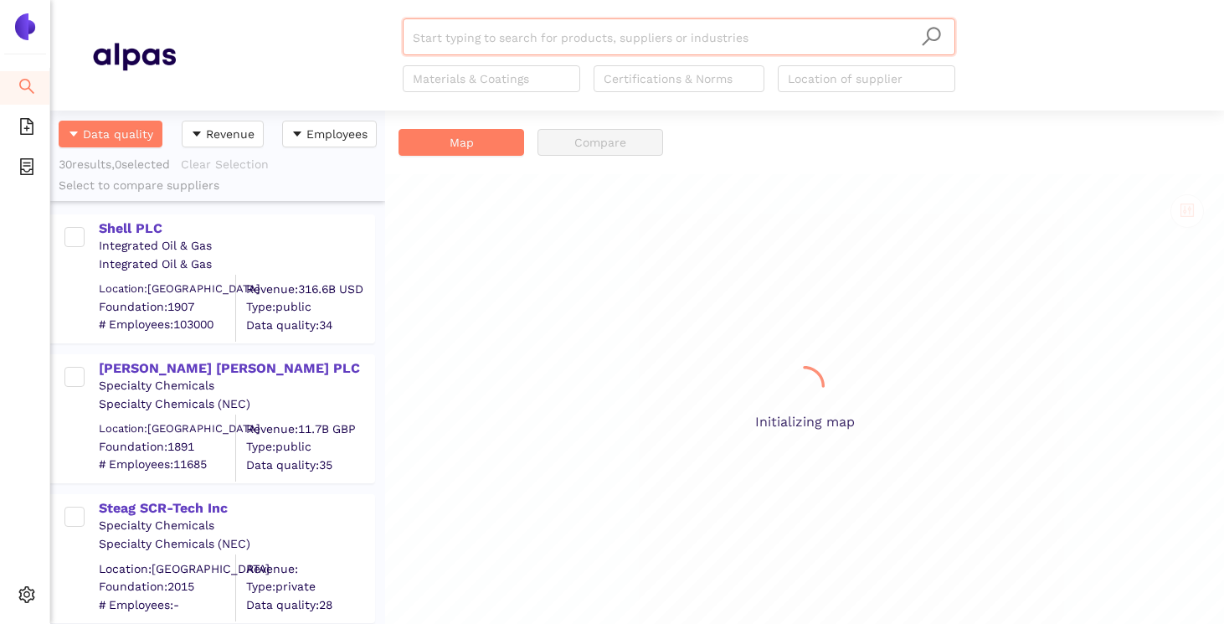
scroll to position [513, 335]
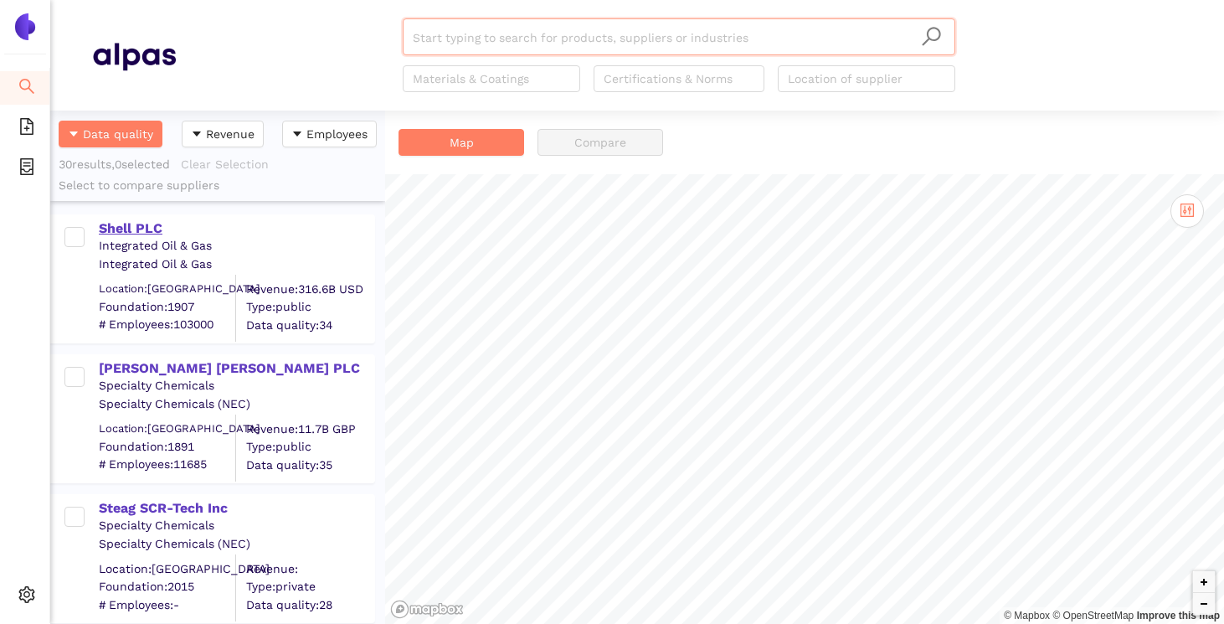
click at [140, 222] on div "Shell PLC" at bounding box center [236, 228] width 275 height 18
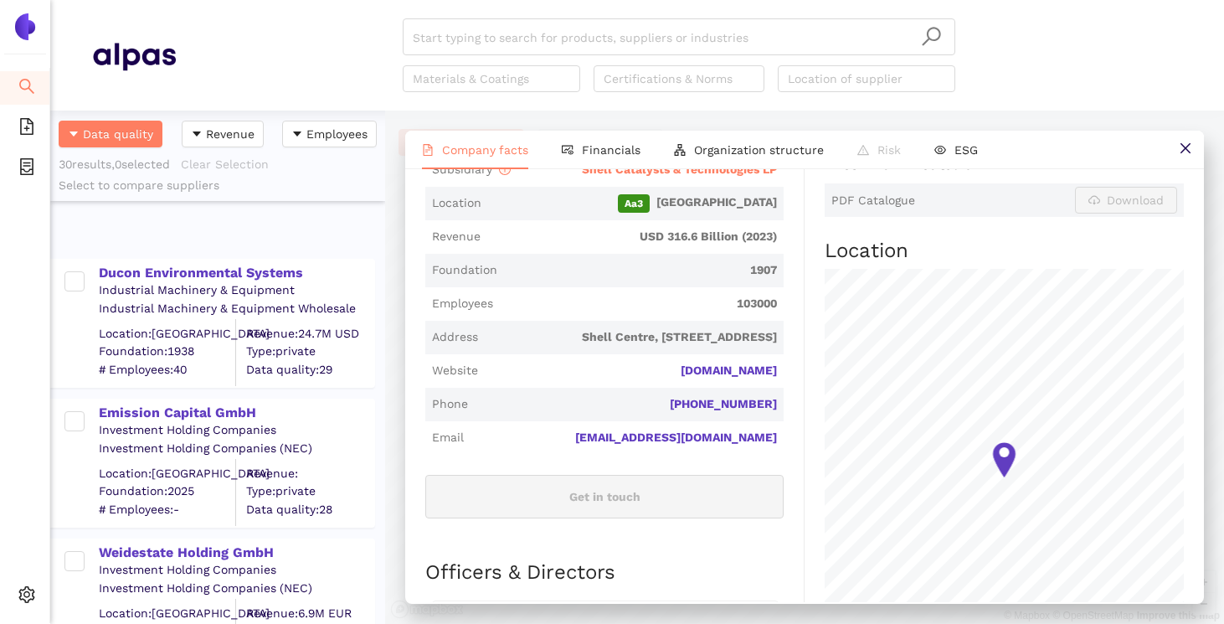
scroll to position [3831, 0]
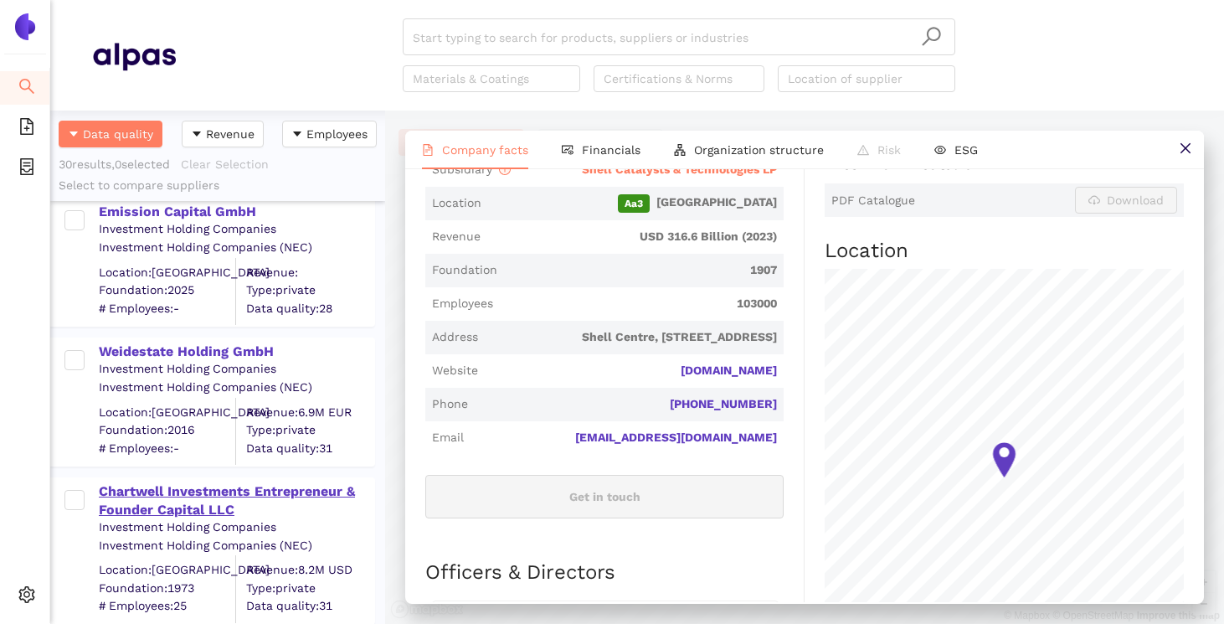
click at [183, 506] on div "Chartwell Investments Entrepreneur & Founder Capital LLC" at bounding box center [236, 501] width 275 height 38
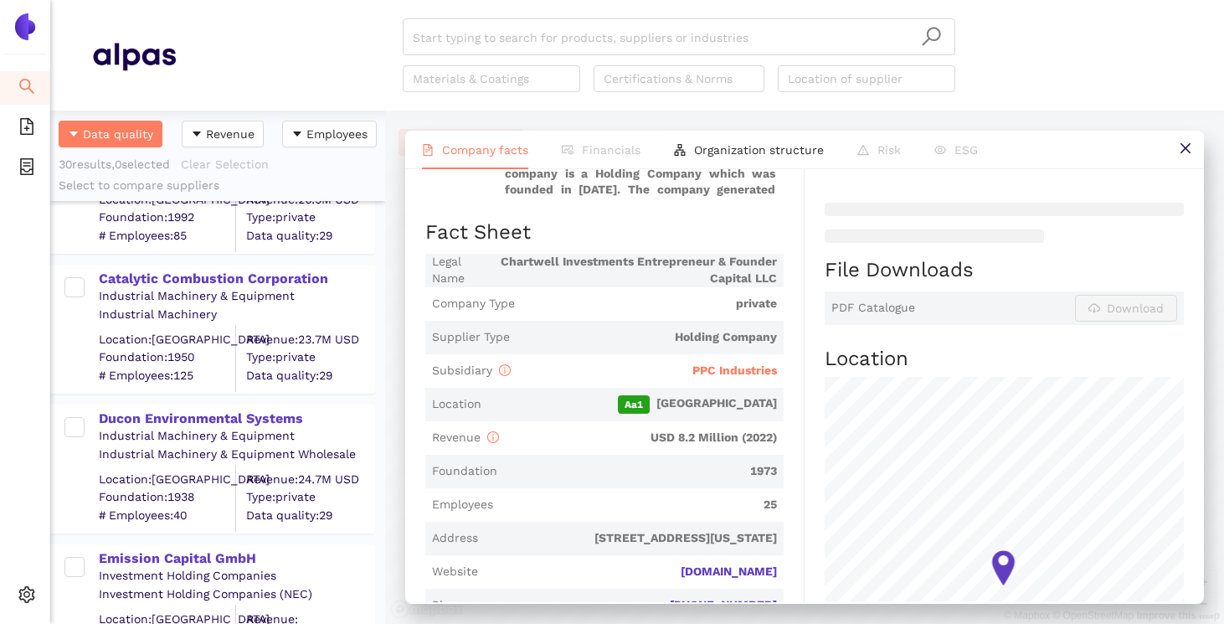
scroll to position [3484, 0]
click at [199, 410] on div "Ducon Environmental Systems" at bounding box center [236, 419] width 275 height 18
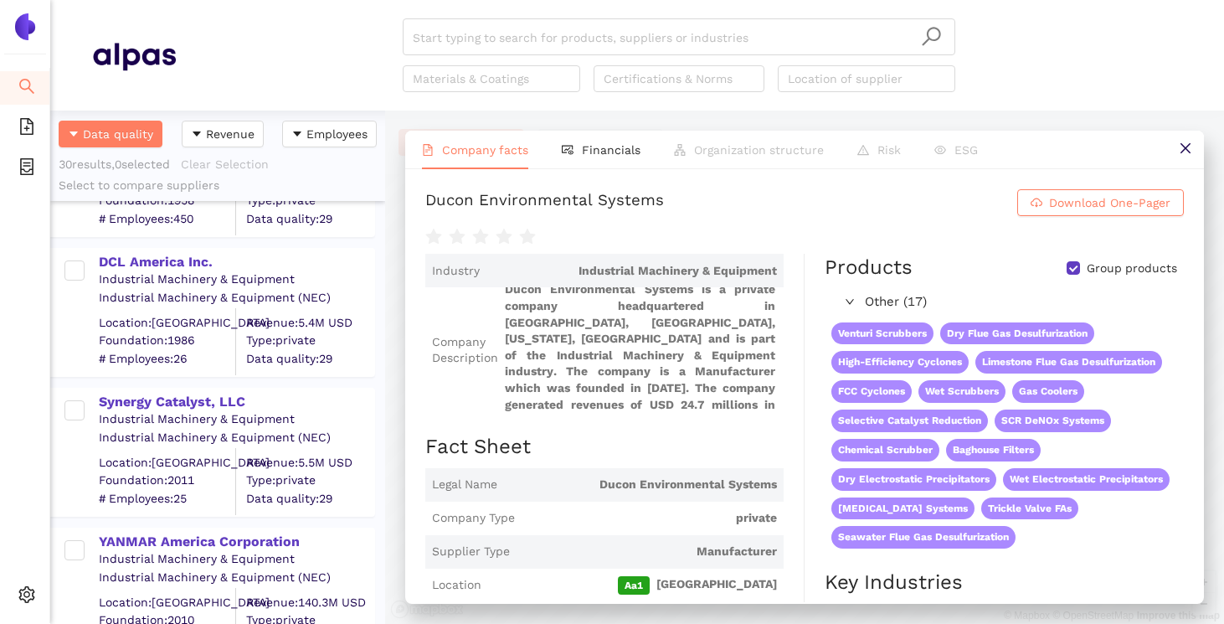
scroll to position [2940, 0]
click at [211, 408] on div "Synergy Catalyst, LLC" at bounding box center [236, 404] width 275 height 18
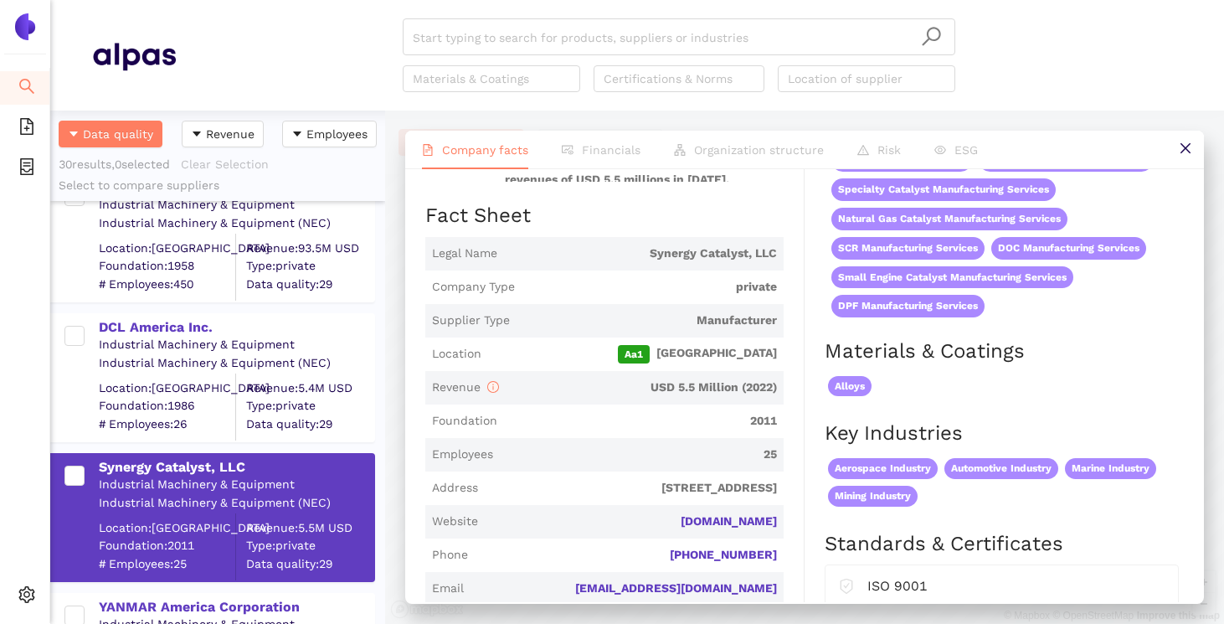
scroll to position [2861, 0]
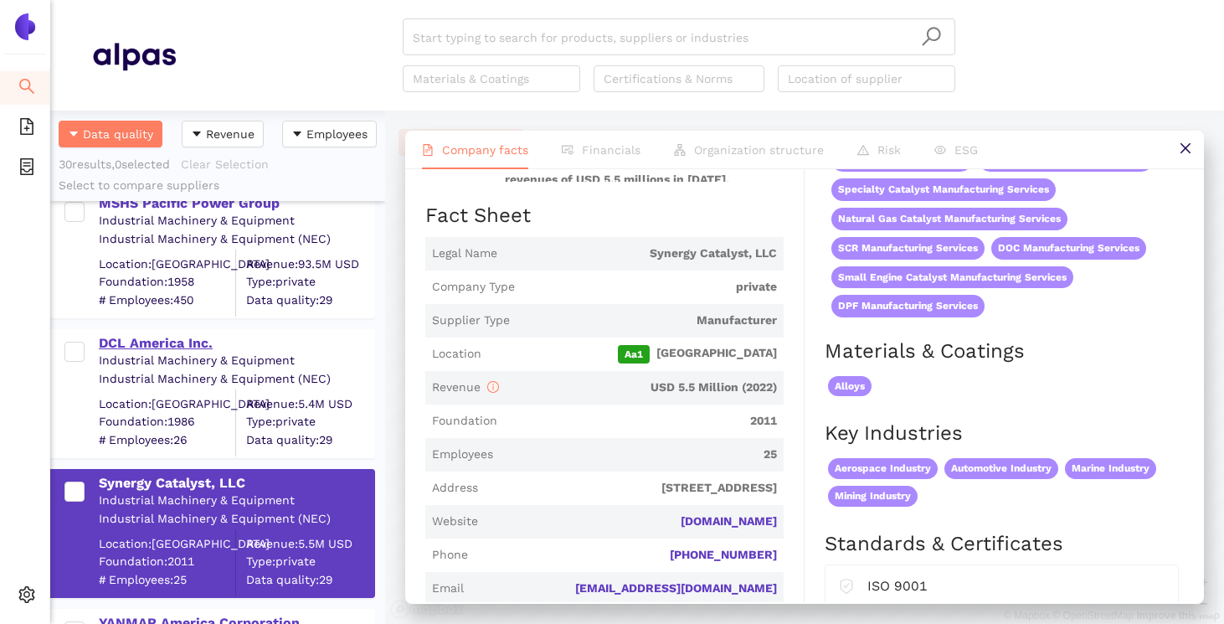
click at [178, 344] on div "DCL America Inc." at bounding box center [236, 343] width 275 height 18
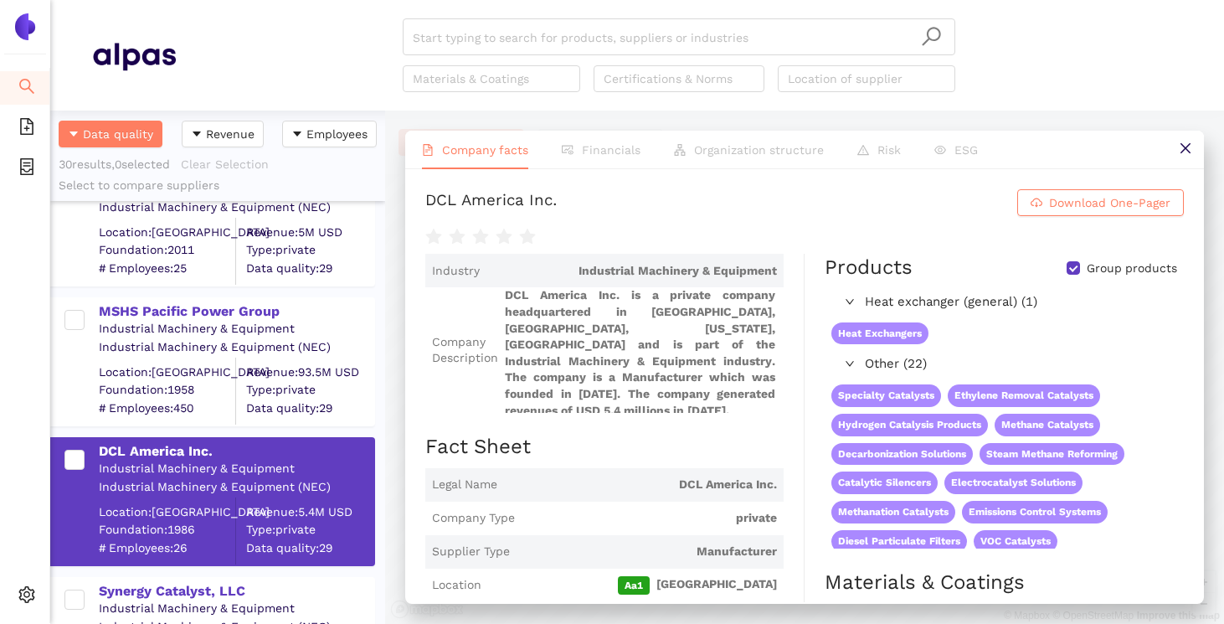
scroll to position [2751, 0]
click at [191, 304] on div "MSHS Pacific Power Group" at bounding box center [236, 313] width 275 height 18
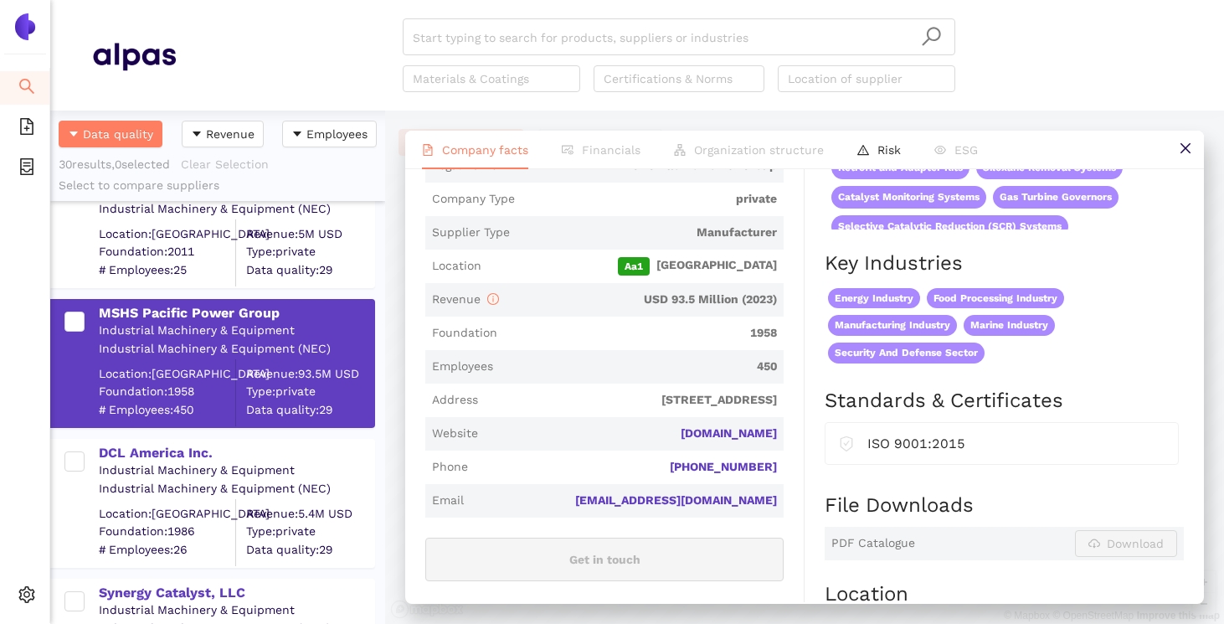
scroll to position [314, 0]
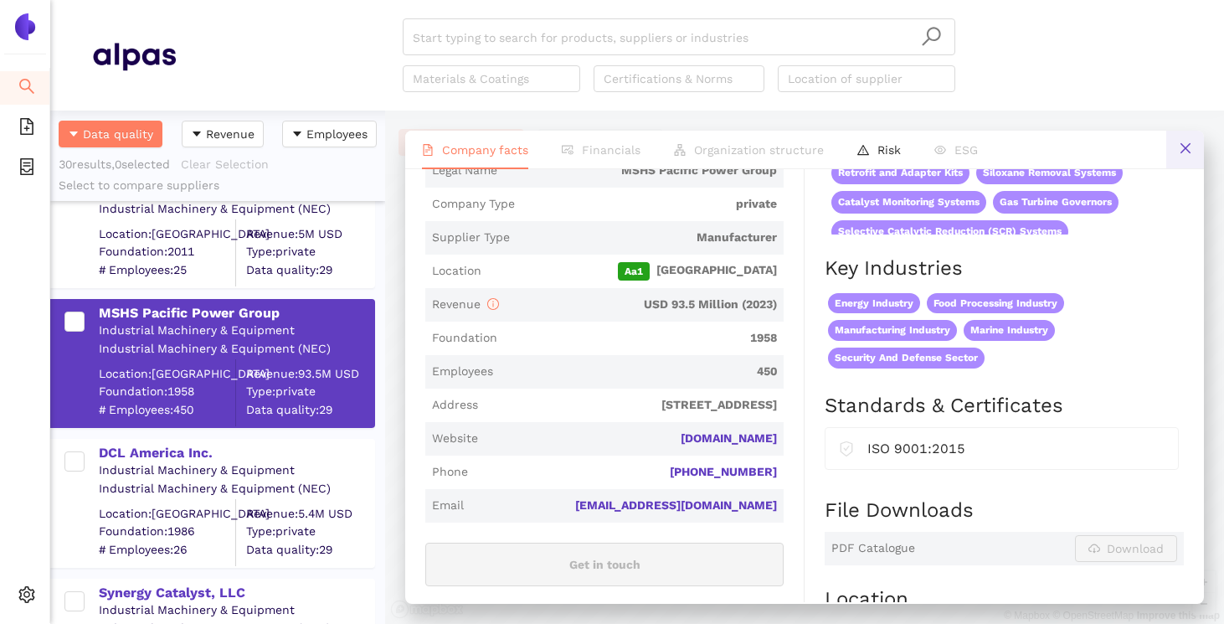
click at [1179, 150] on icon "close" at bounding box center [1185, 147] width 13 height 13
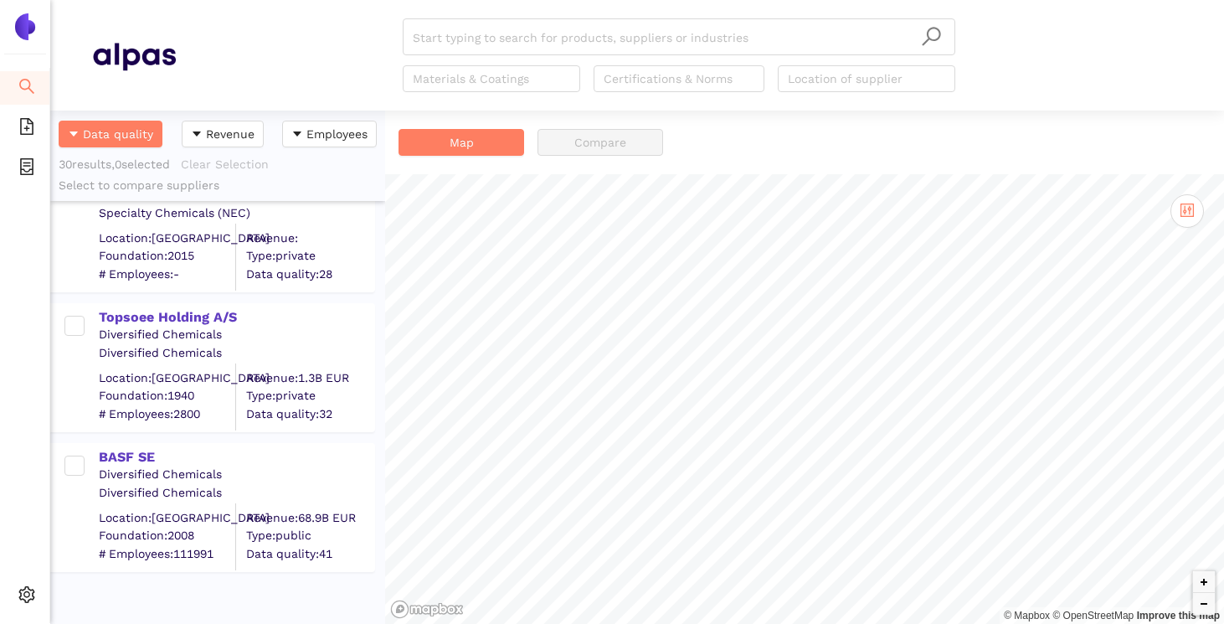
scroll to position [0, 0]
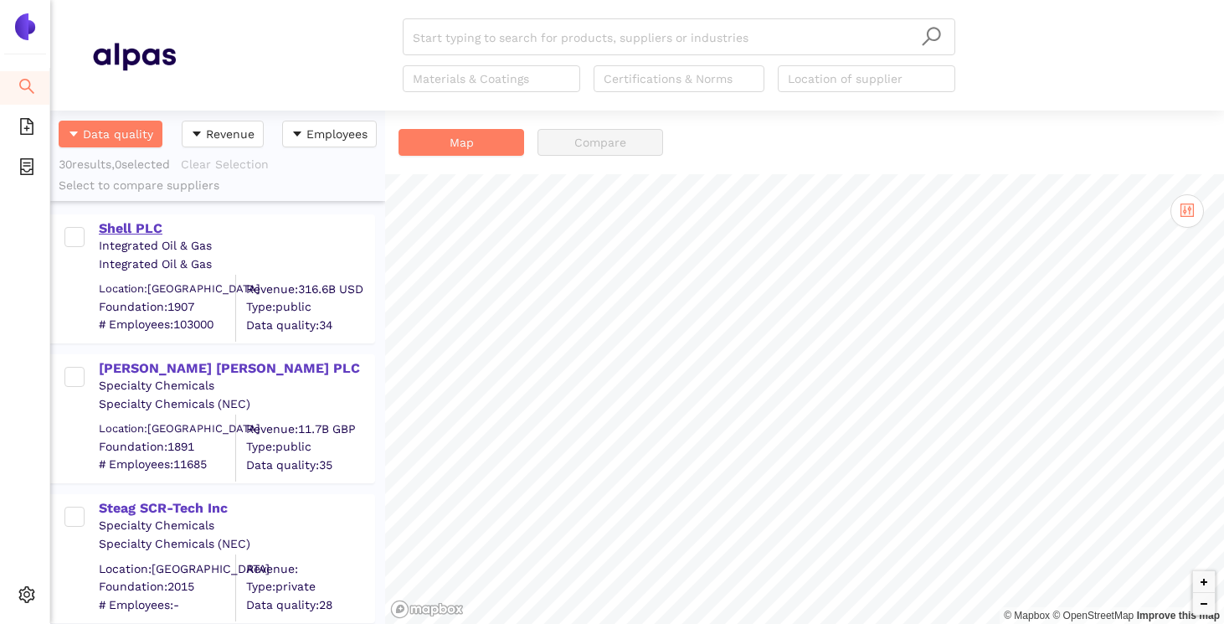
click at [145, 232] on div "Shell PLC" at bounding box center [236, 228] width 275 height 18
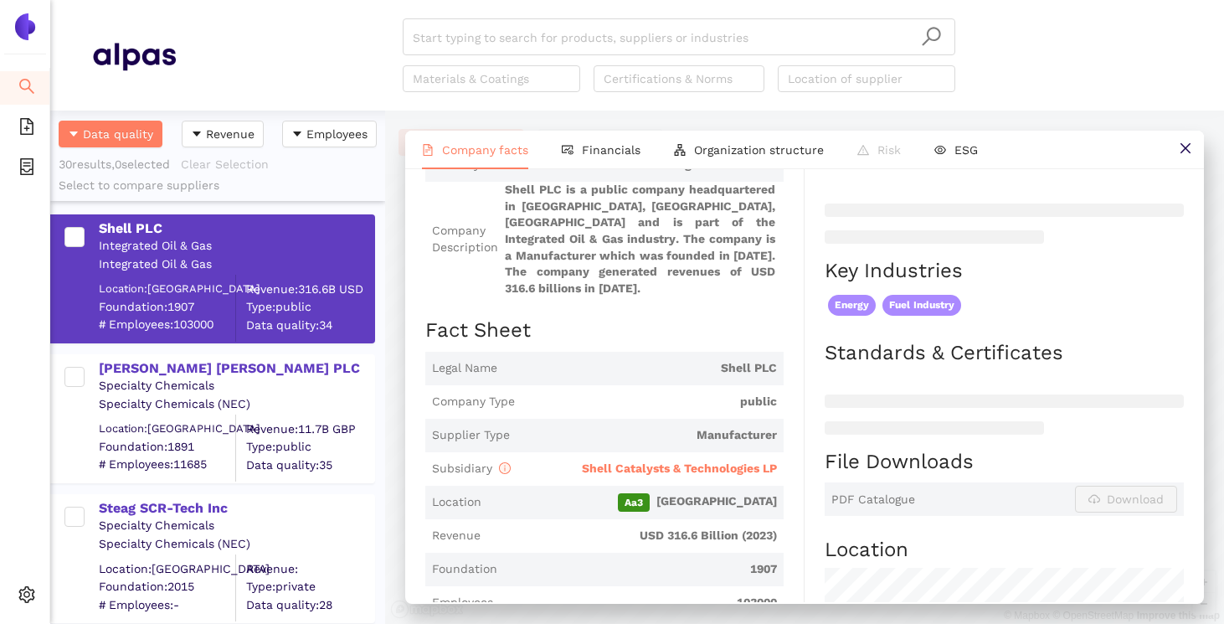
scroll to position [157, 0]
click at [631, 473] on span "Shell Catalysts & Technologies LP" at bounding box center [679, 466] width 195 height 13
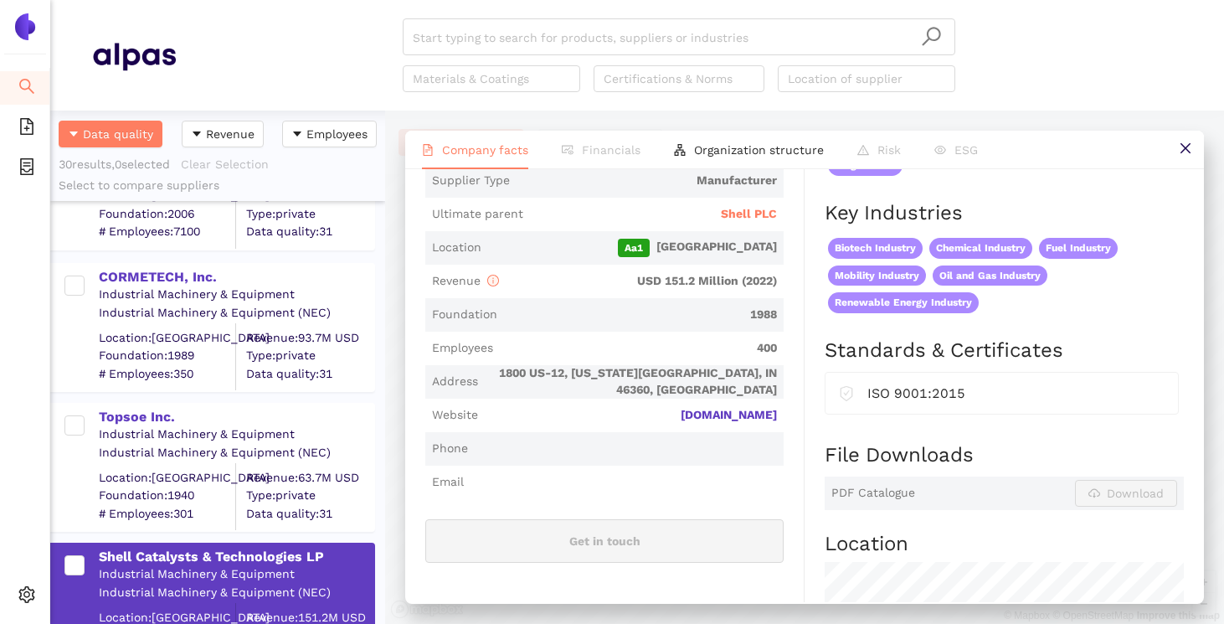
scroll to position [1819, 0]
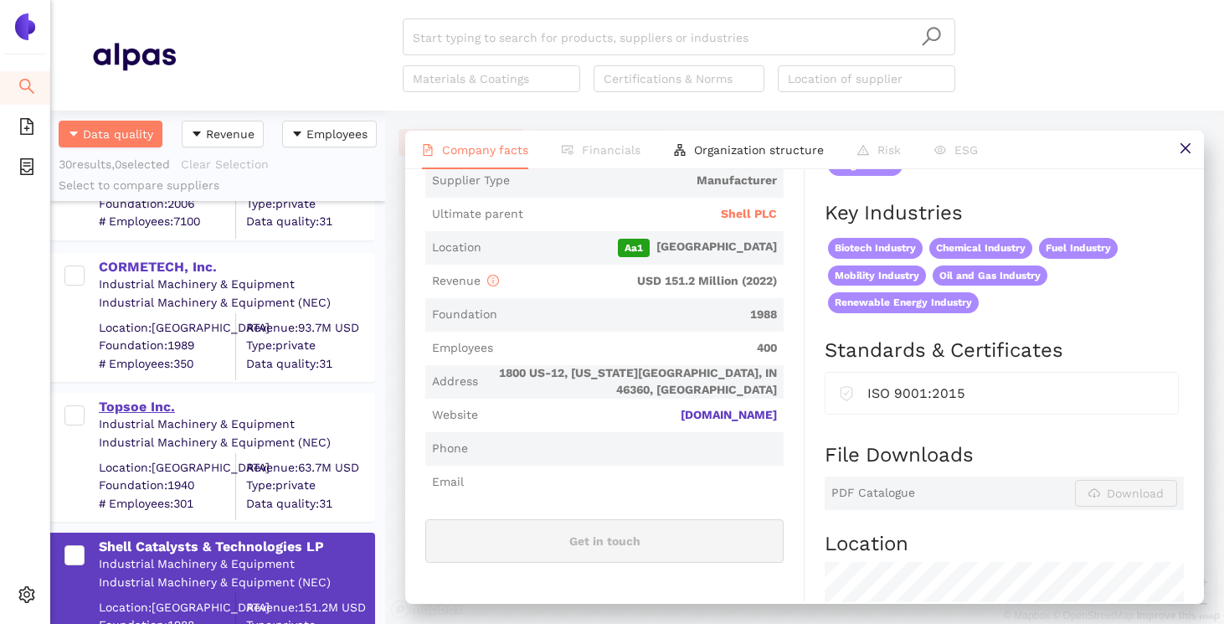
click at [146, 414] on div "Topsoe Inc." at bounding box center [236, 407] width 275 height 18
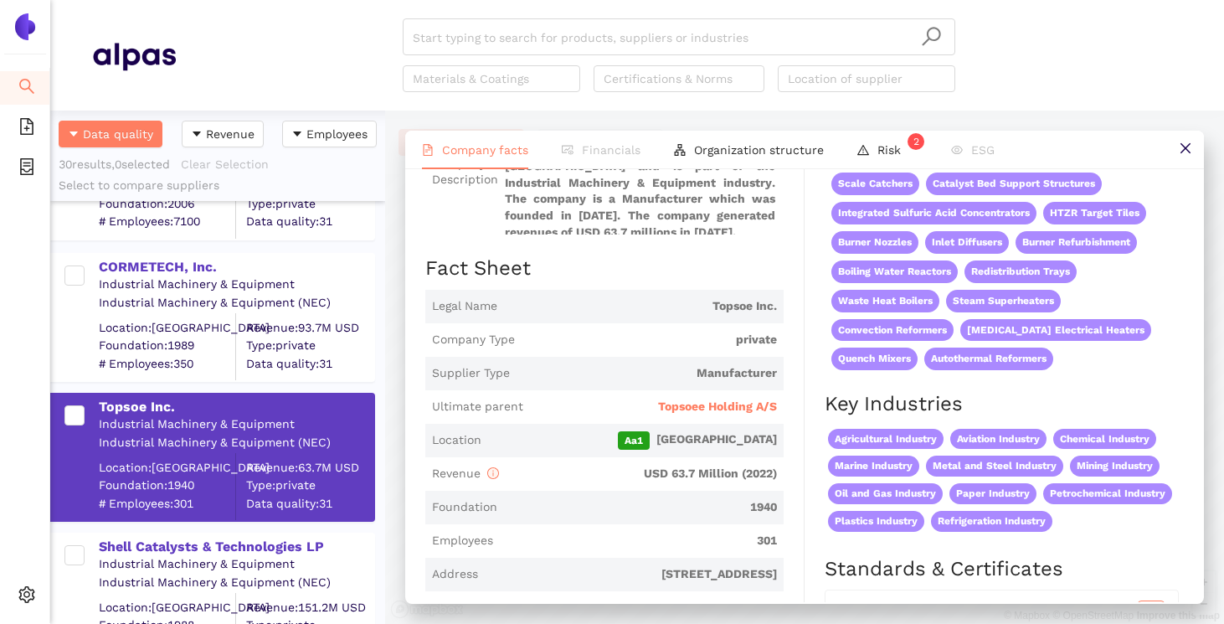
scroll to position [189, 0]
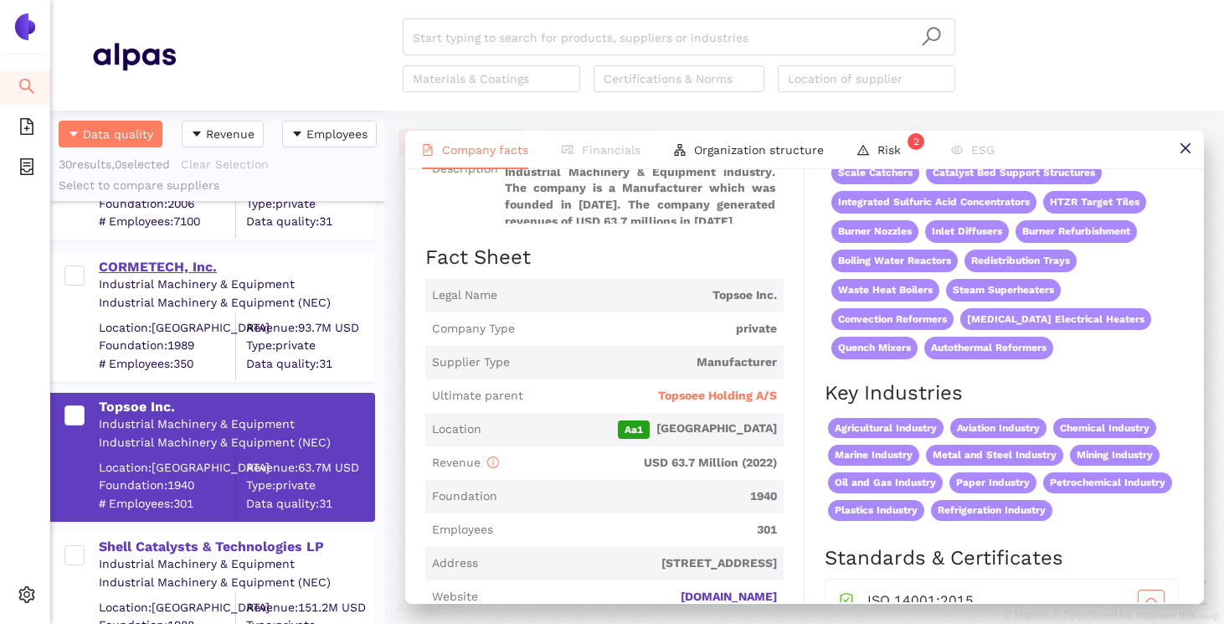
click at [162, 271] on div "CORMETECH, Inc." at bounding box center [236, 267] width 275 height 18
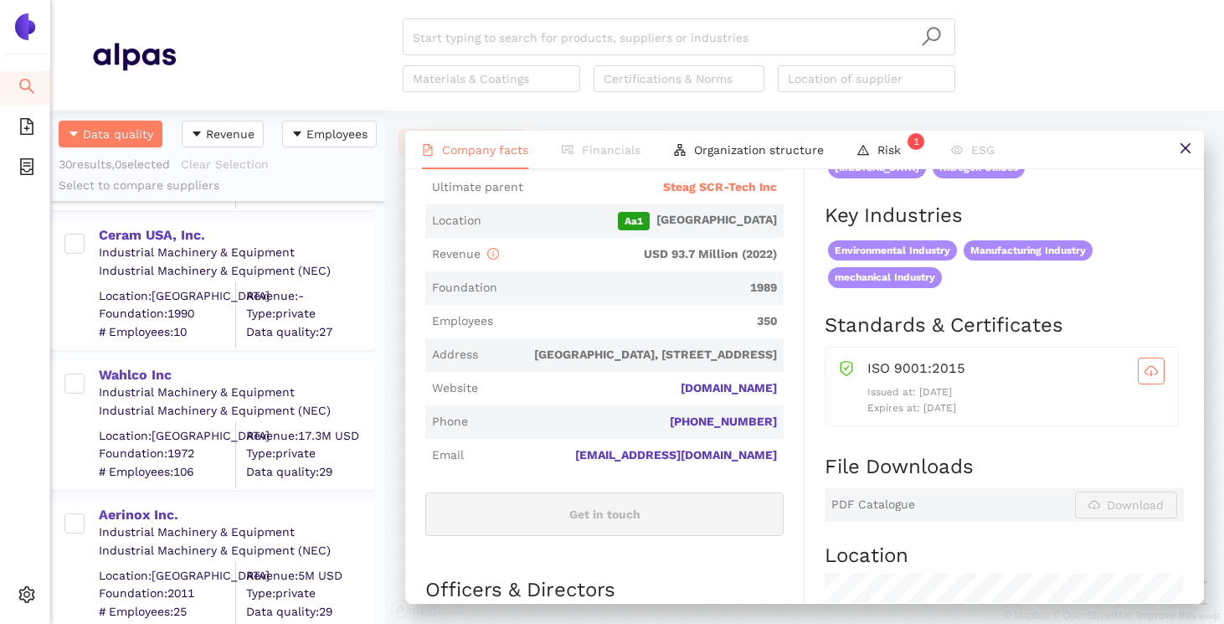
scroll to position [2407, 0]
click at [167, 370] on div "Wahlco Inc" at bounding box center [236, 378] width 275 height 18
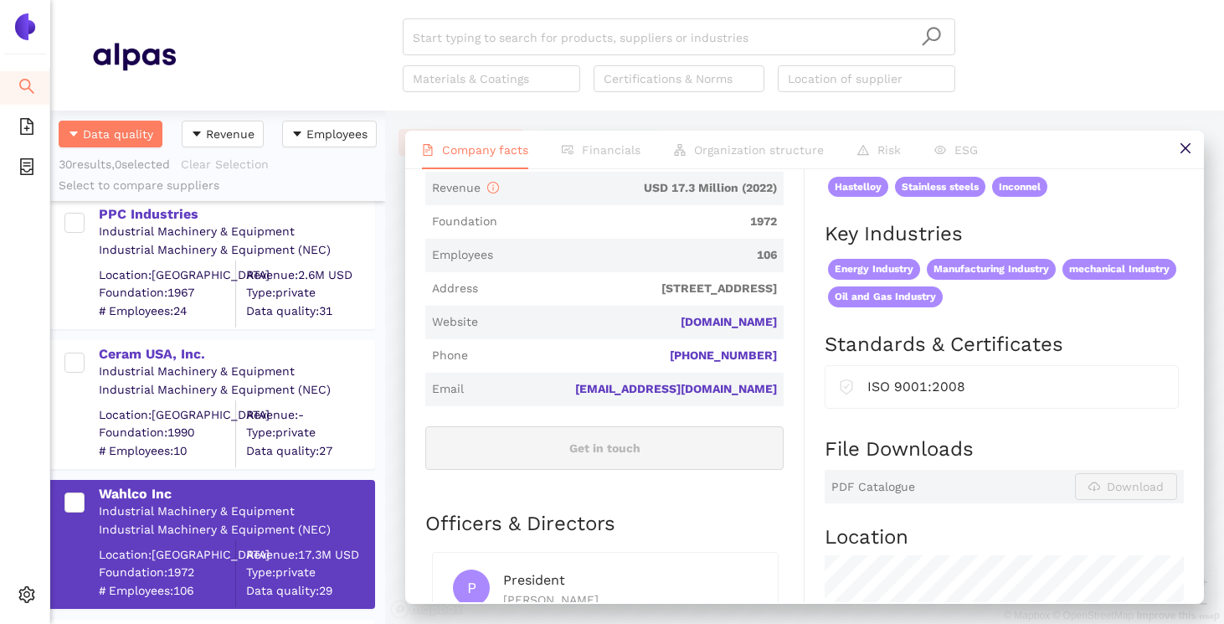
scroll to position [2284, 0]
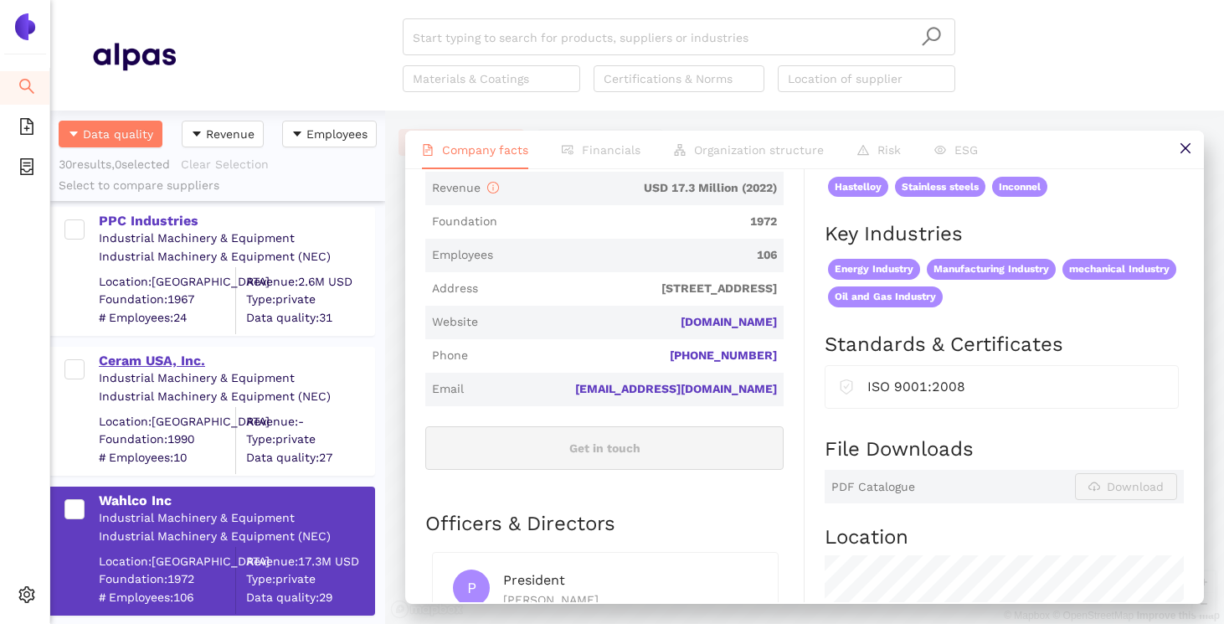
click at [174, 366] on div "Ceram USA, Inc." at bounding box center [236, 361] width 275 height 18
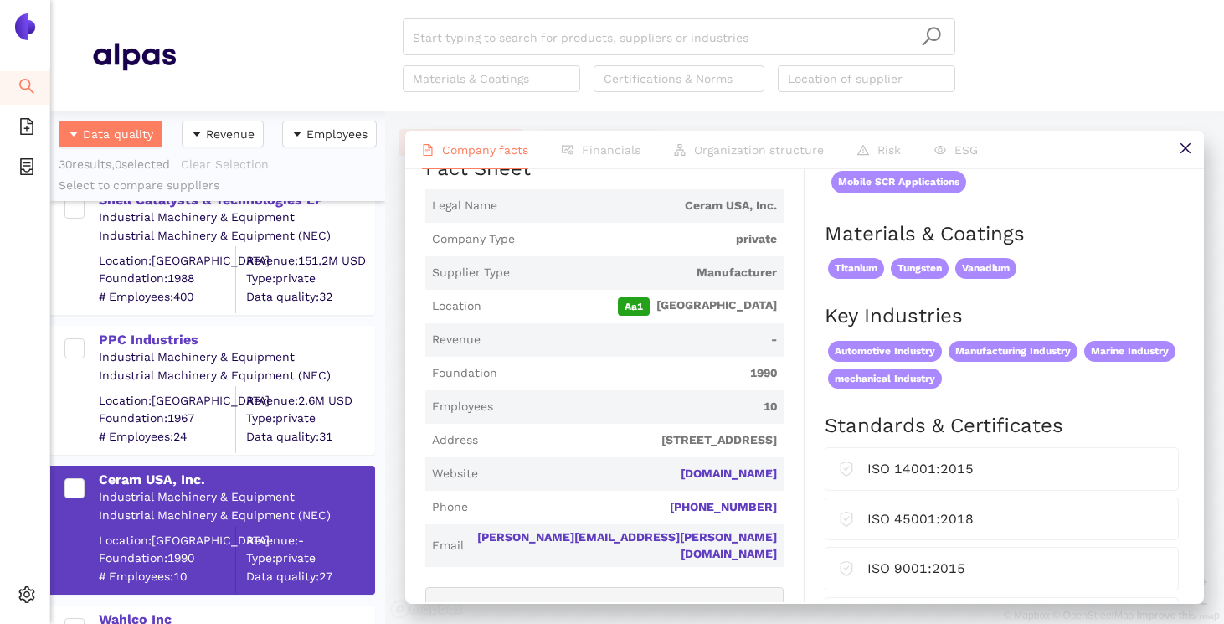
scroll to position [2160, 0]
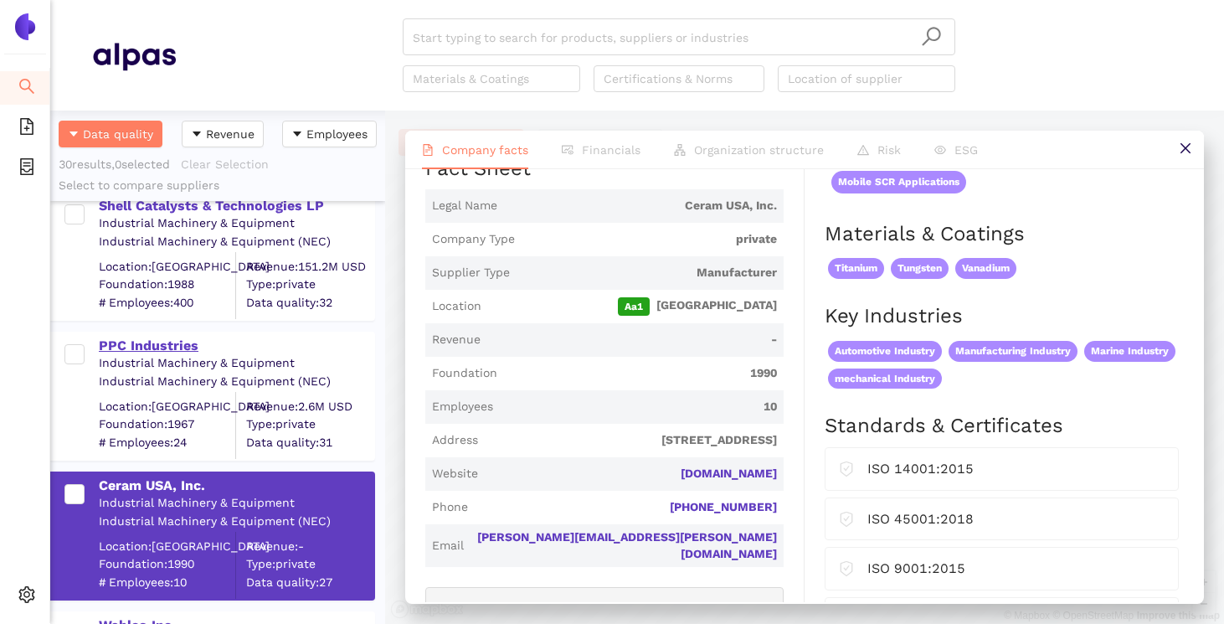
click at [158, 346] on div "PPC Industries" at bounding box center [236, 345] width 275 height 18
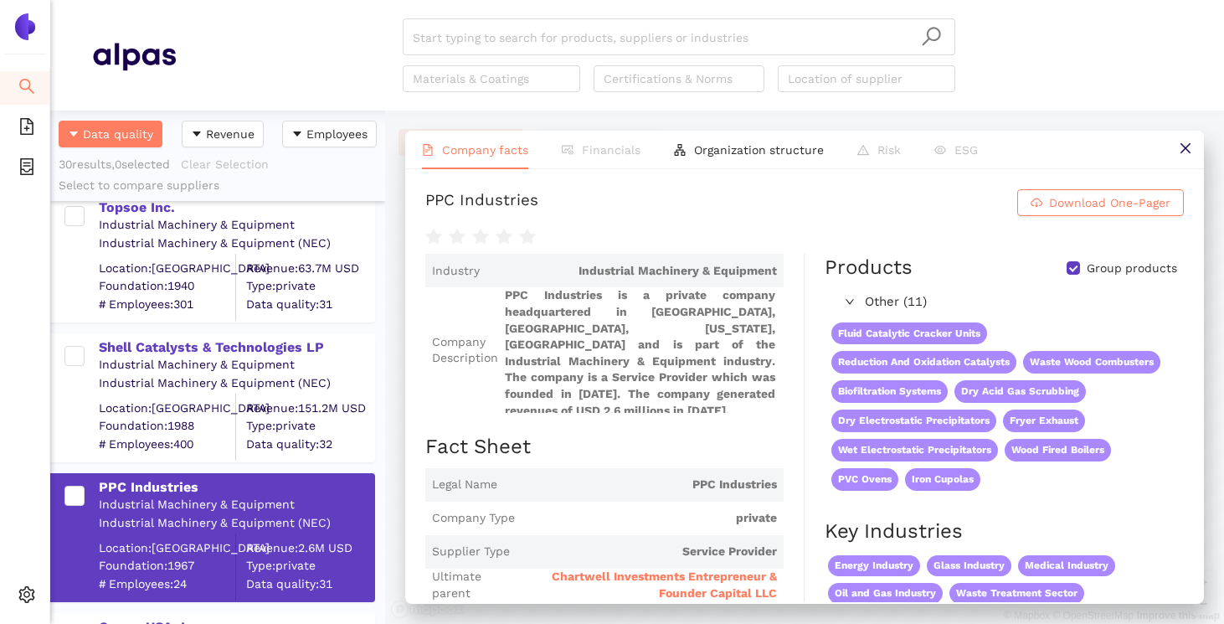
scroll to position [2016, 0]
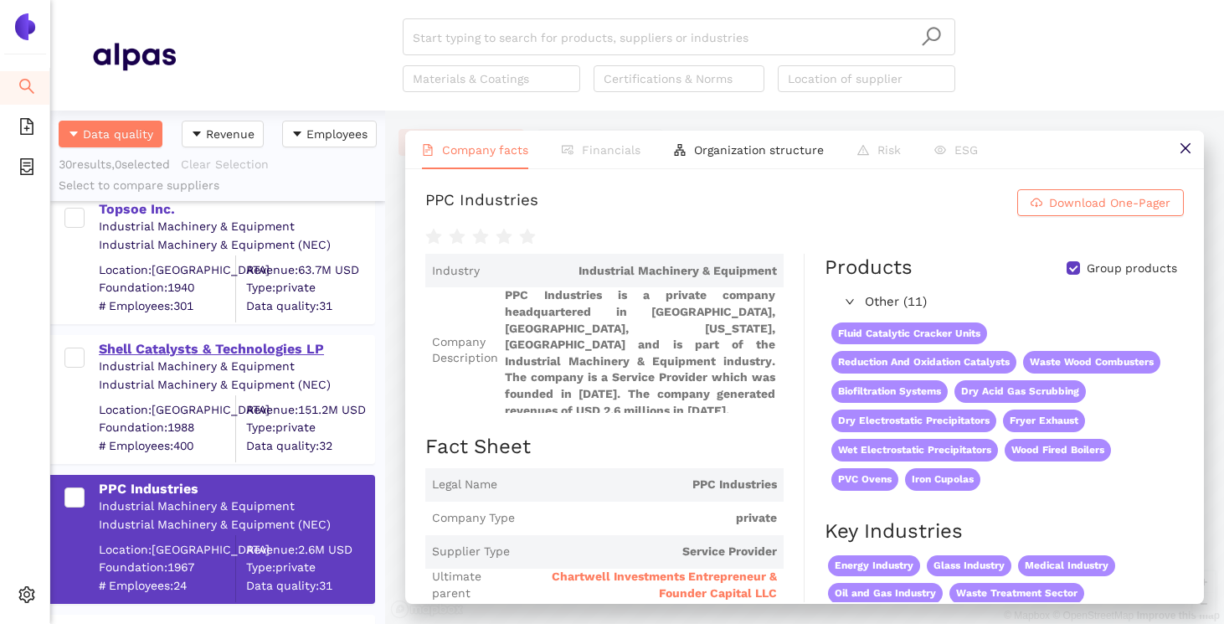
click at [258, 356] on div "Shell Catalysts & Technologies LP" at bounding box center [236, 349] width 275 height 18
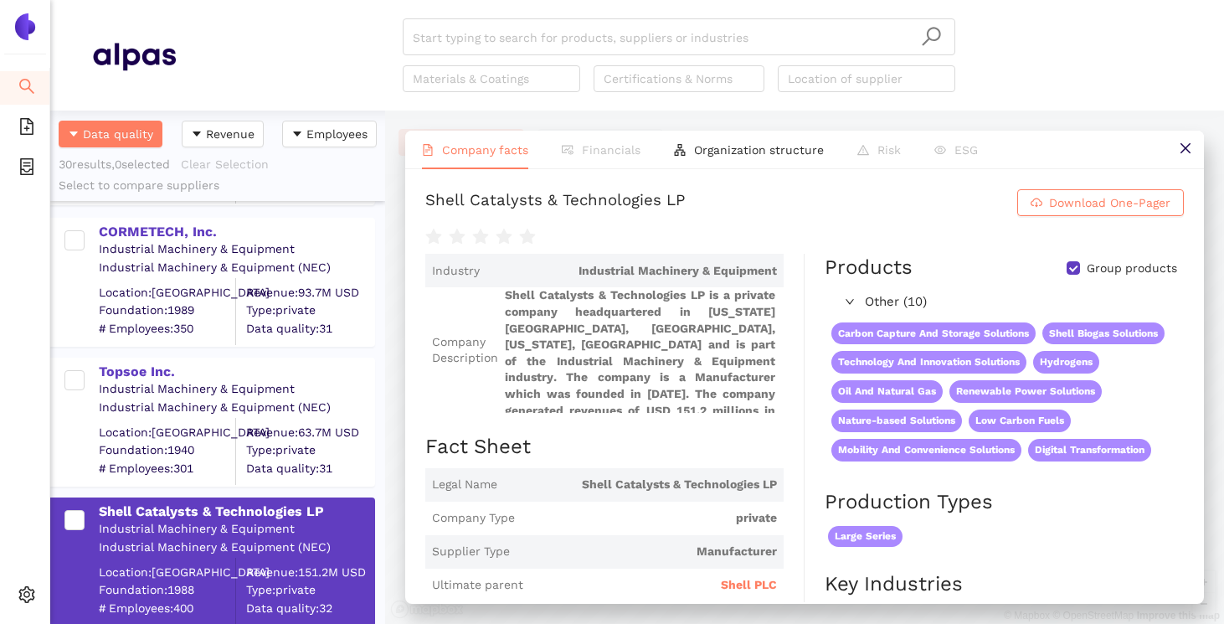
scroll to position [1840, 0]
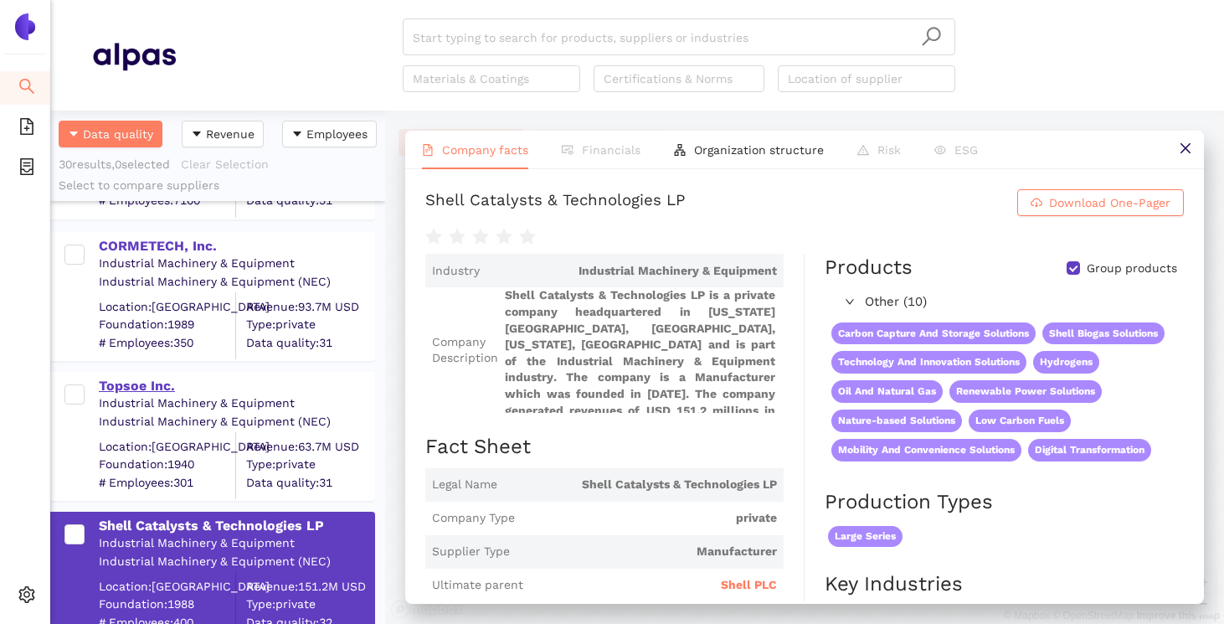
click at [133, 389] on div "Topsoe Inc." at bounding box center [236, 386] width 275 height 18
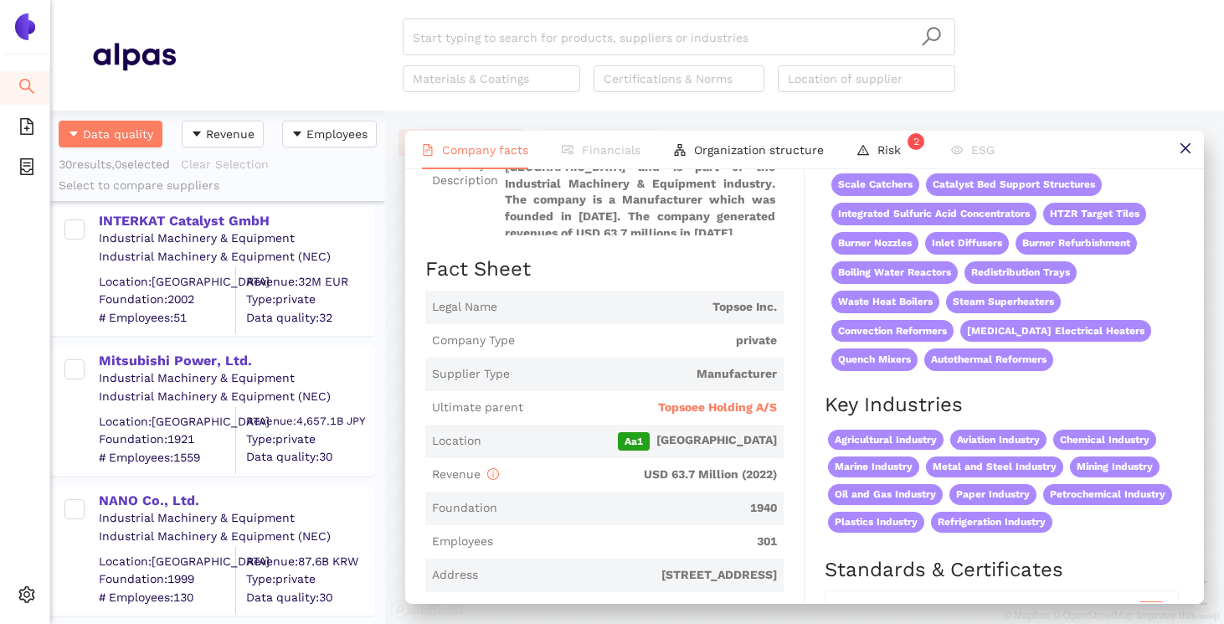
scroll to position [1189, 0]
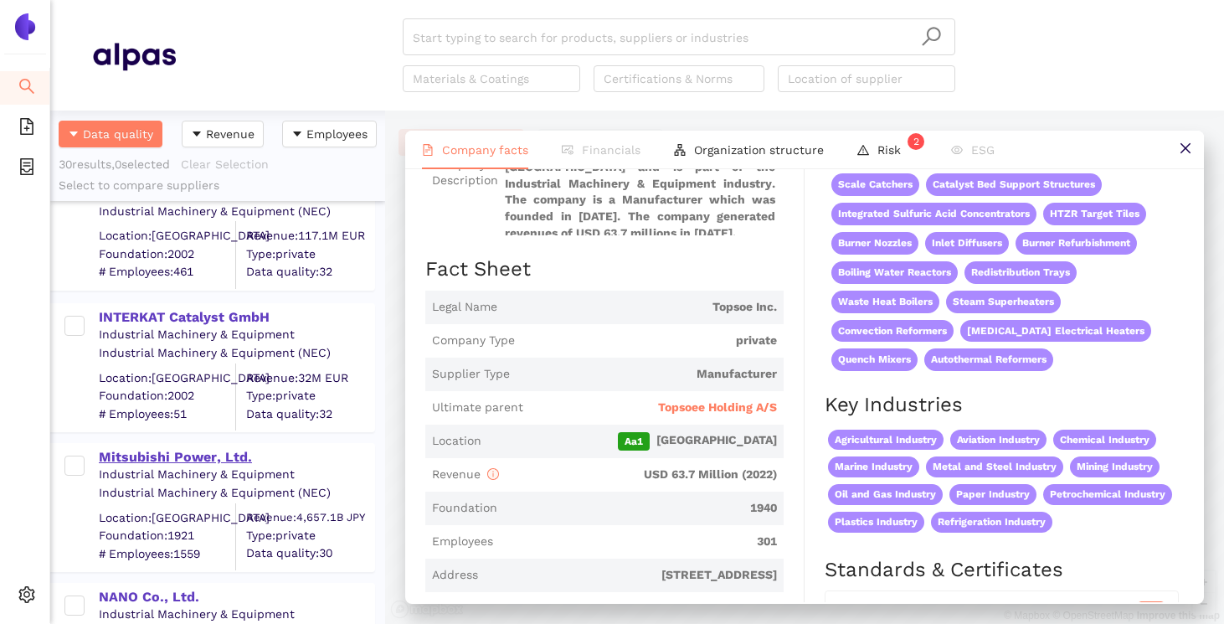
click at [162, 451] on div "Mitsubishi Power, Ltd." at bounding box center [236, 457] width 275 height 18
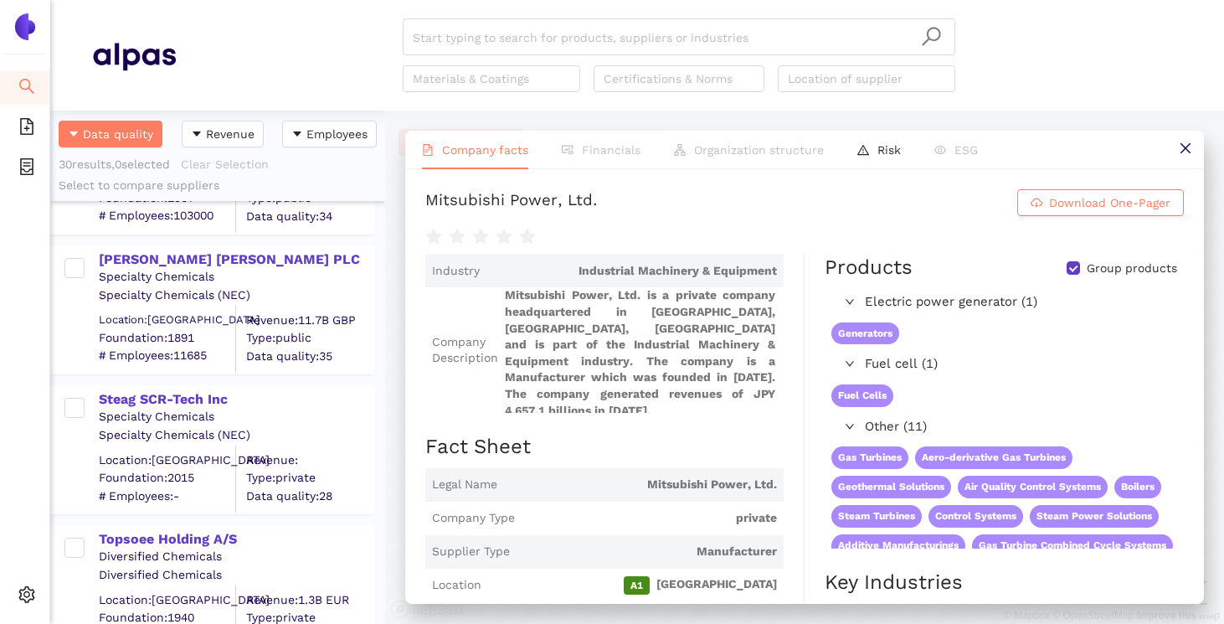
scroll to position [108, 0]
click at [182, 544] on div "Topsoee Holding A/S" at bounding box center [236, 540] width 275 height 18
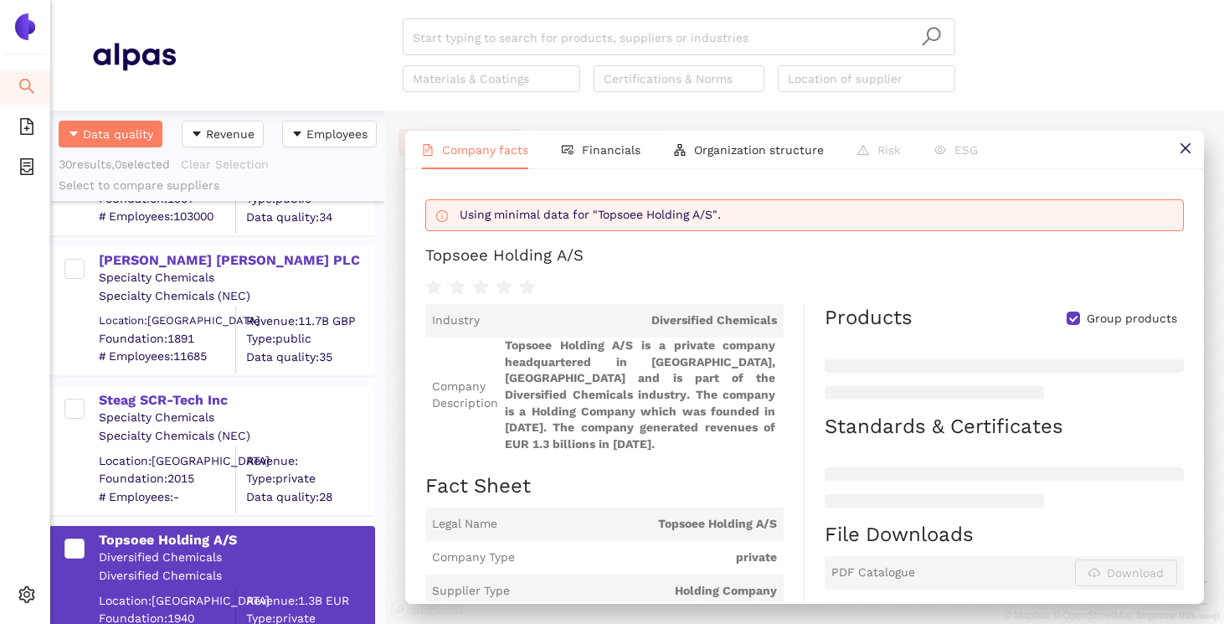
scroll to position [0, 0]
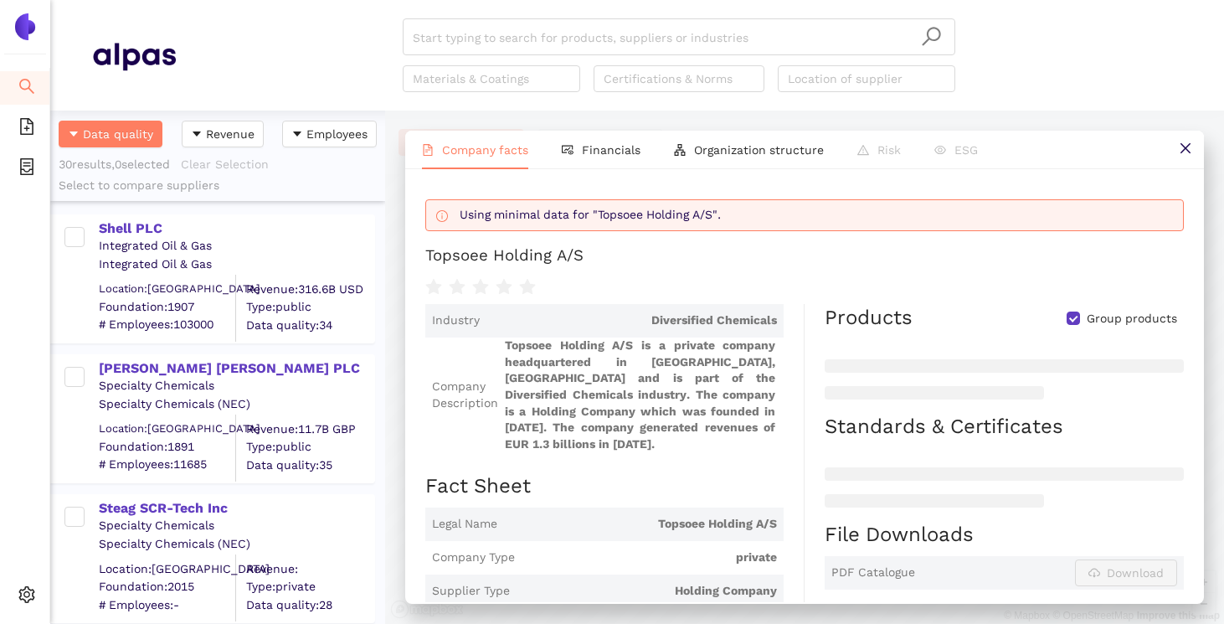
click at [302, 64] on div "Start typing to search for products, suppliers or industries Materials & Coatin…" at bounding box center [679, 55] width 1006 height 74
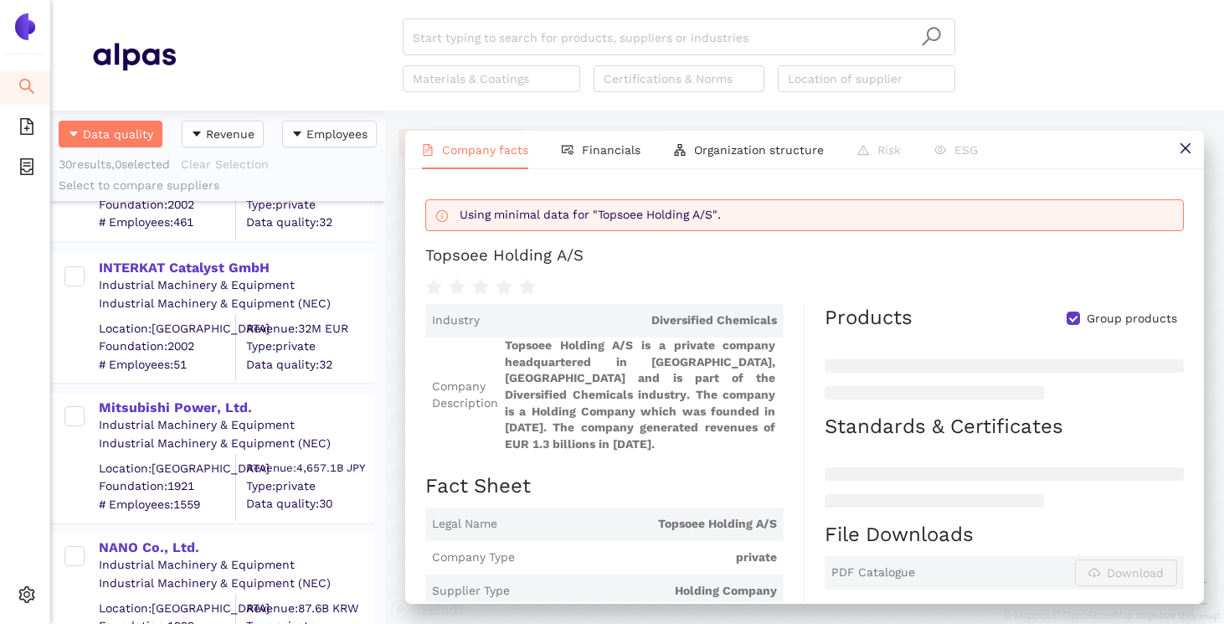
scroll to position [1470, 0]
